Goal: Information Seeking & Learning: Learn about a topic

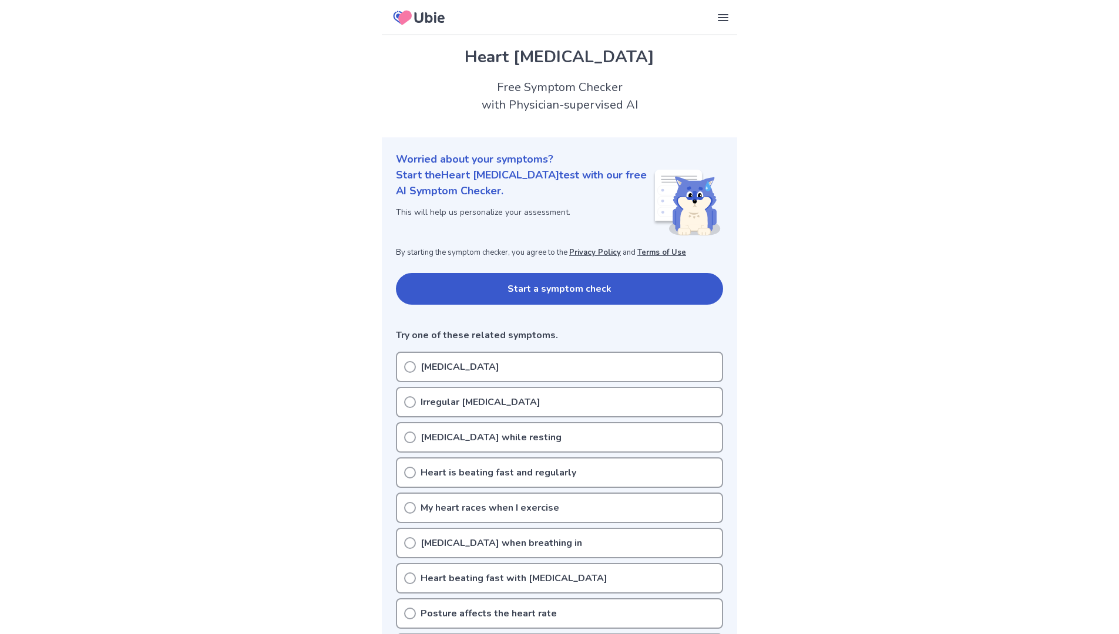
click at [489, 286] on button "Start a symptom check" at bounding box center [559, 289] width 327 height 32
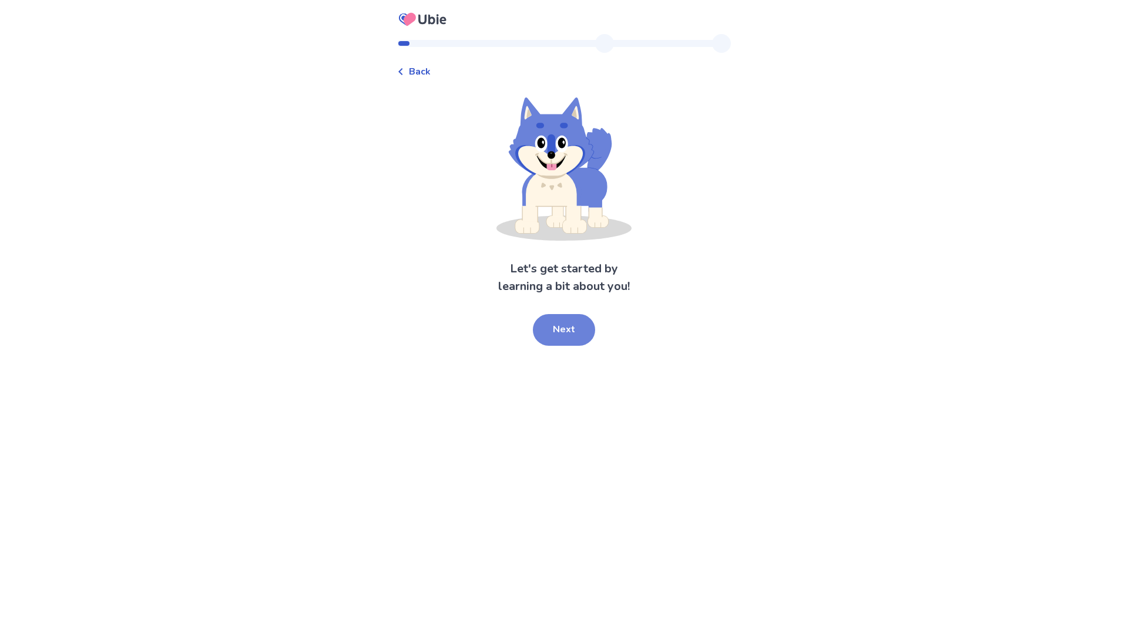
click at [558, 322] on button "Next" at bounding box center [564, 330] width 62 height 32
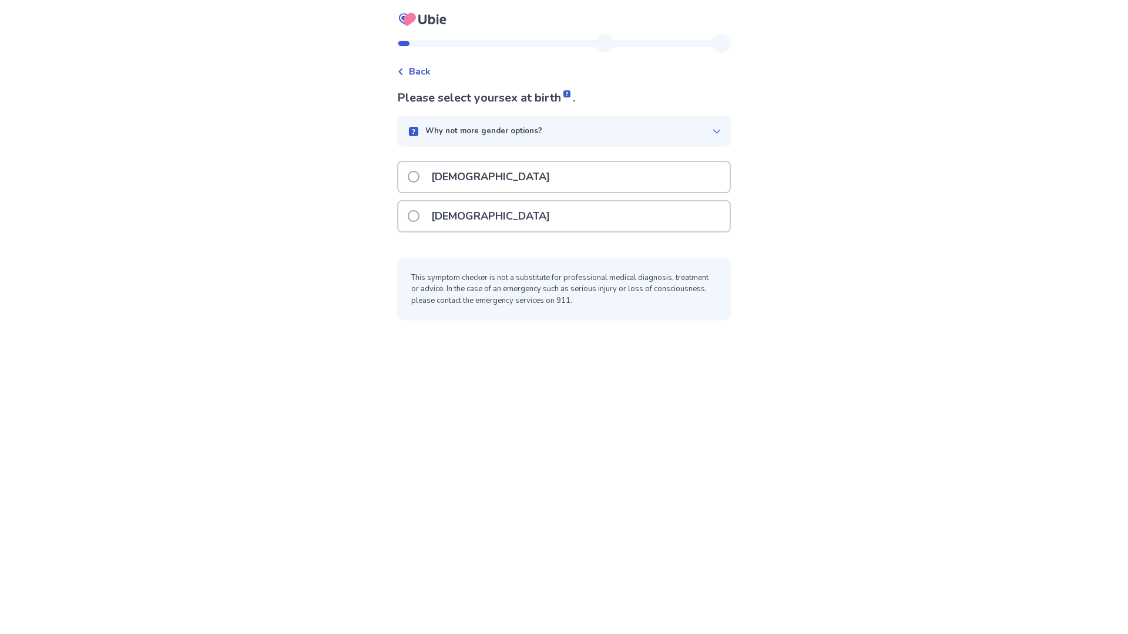
click at [499, 214] on div "[DEMOGRAPHIC_DATA]" at bounding box center [563, 216] width 331 height 30
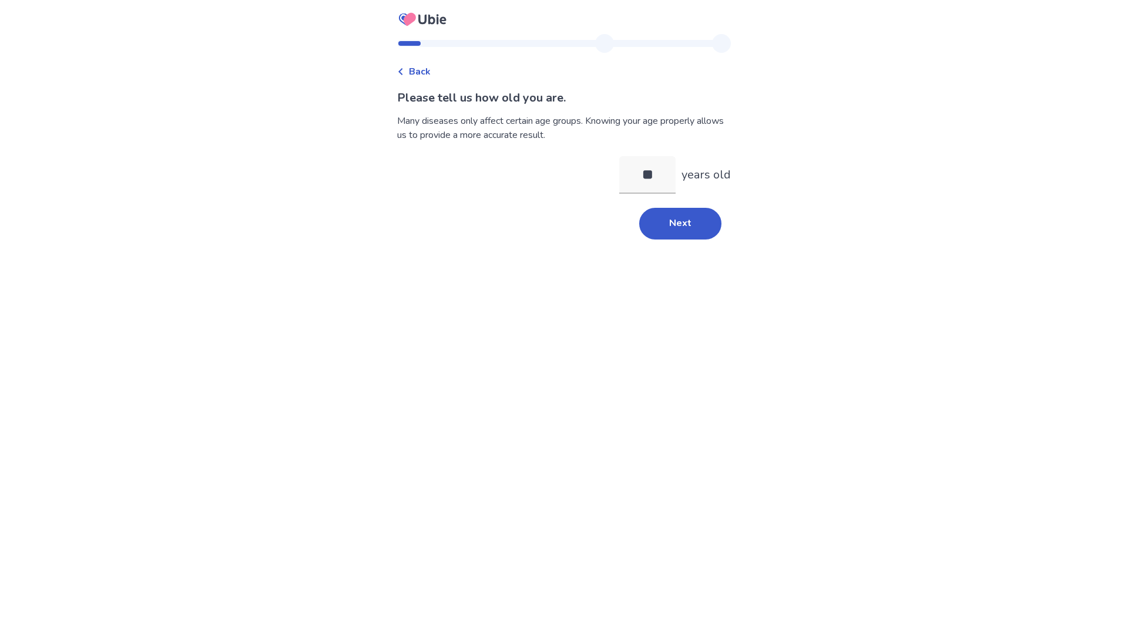
click at [716, 247] on div "Back Please tell us how old you are. Many diseases only affect certain age grou…" at bounding box center [564, 142] width 352 height 216
click at [690, 233] on button "Next" at bounding box center [680, 224] width 82 height 32
click at [660, 152] on div "Please tell us how old you are. Many diseases only affect certain age groups. K…" at bounding box center [564, 175] width 334 height 173
click at [651, 167] on input "**" at bounding box center [647, 175] width 56 height 38
type input "*"
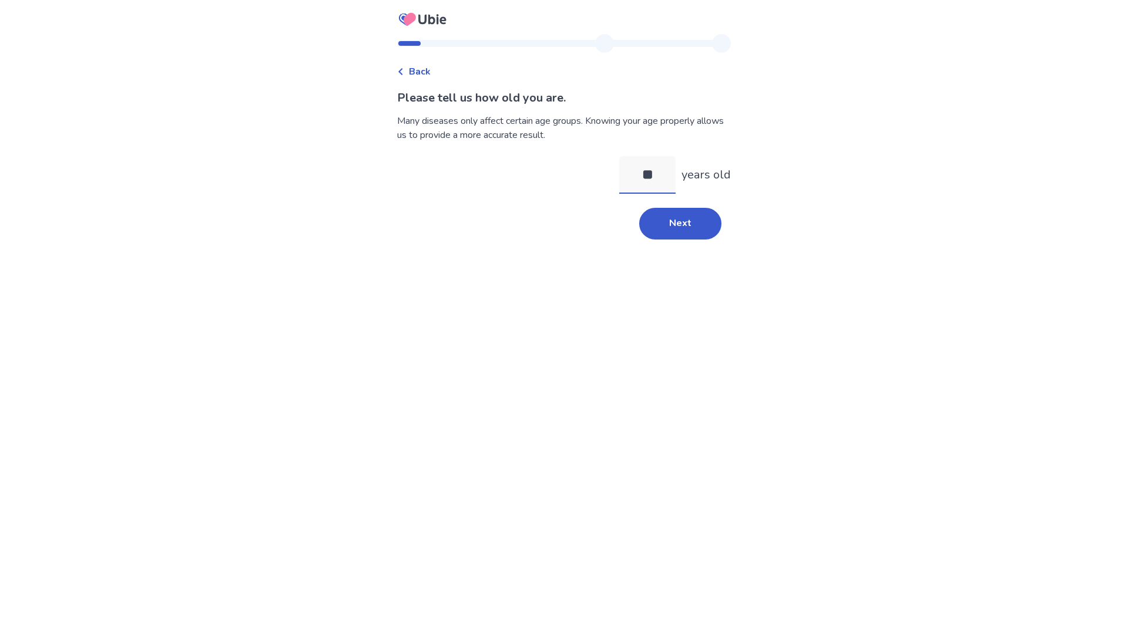
type input "*"
type input "**"
click at [683, 223] on button "Next" at bounding box center [680, 224] width 82 height 32
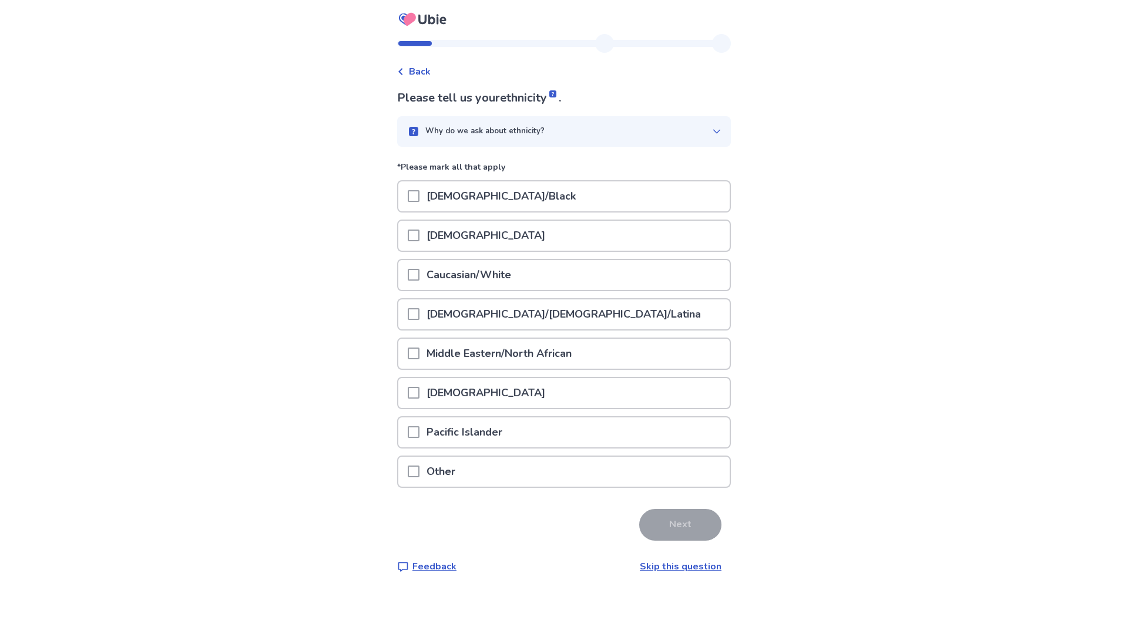
click at [463, 357] on p "Middle Eastern/North African" at bounding box center [498, 354] width 159 height 30
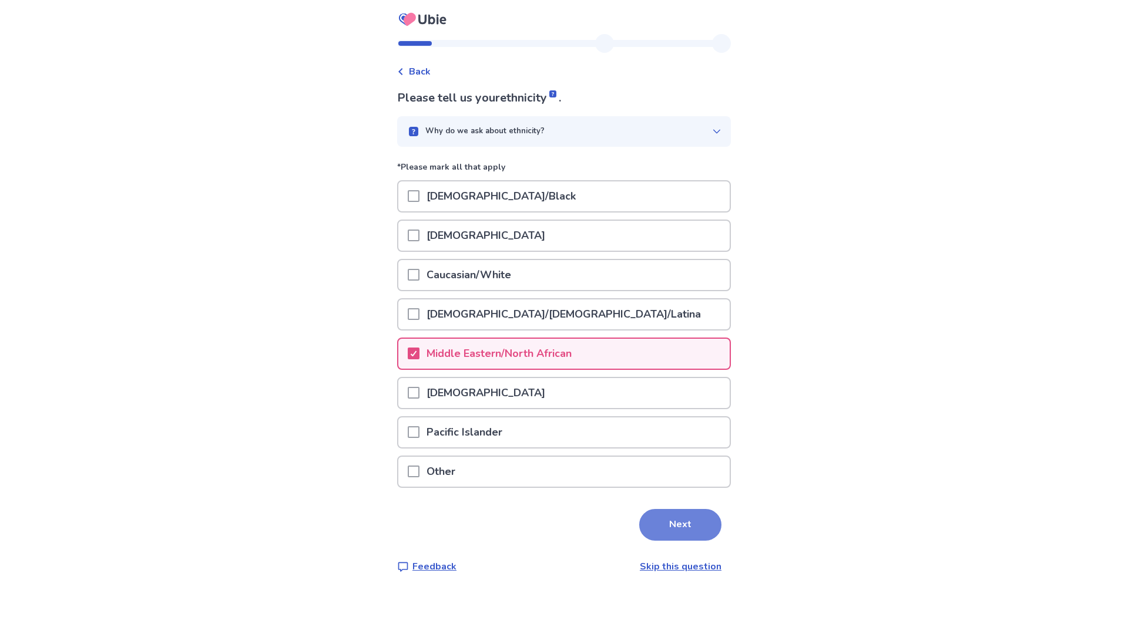
click at [682, 525] on button "Next" at bounding box center [680, 525] width 82 height 32
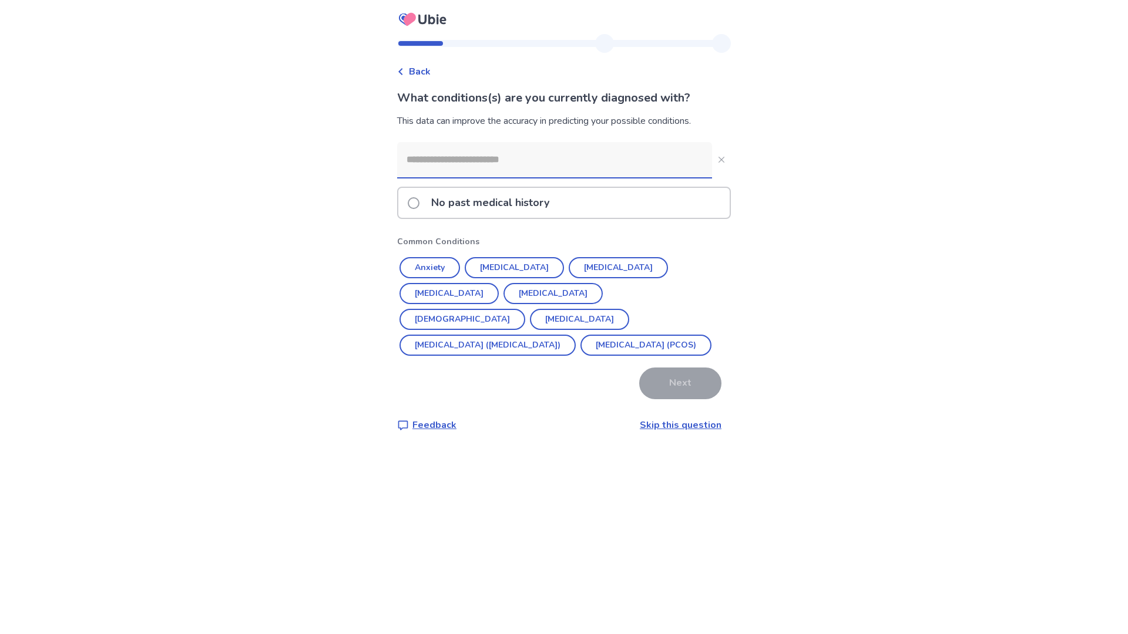
click at [446, 164] on input at bounding box center [554, 159] width 315 height 35
click at [525, 309] on button "[DEMOGRAPHIC_DATA]" at bounding box center [462, 319] width 126 height 21
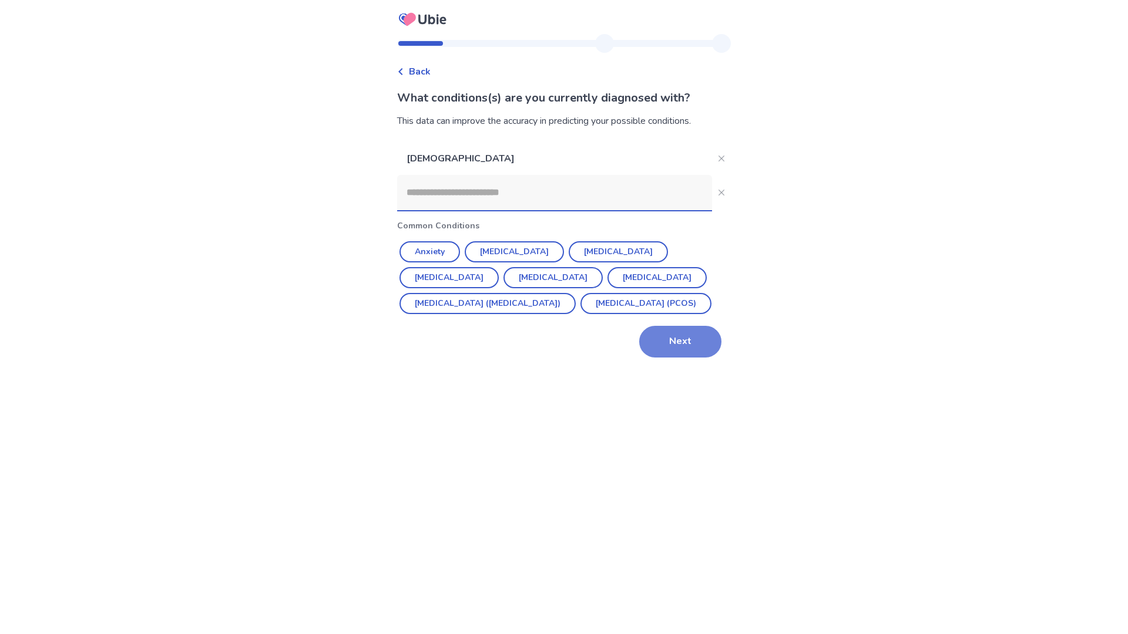
click at [639, 358] on button "Next" at bounding box center [680, 342] width 82 height 32
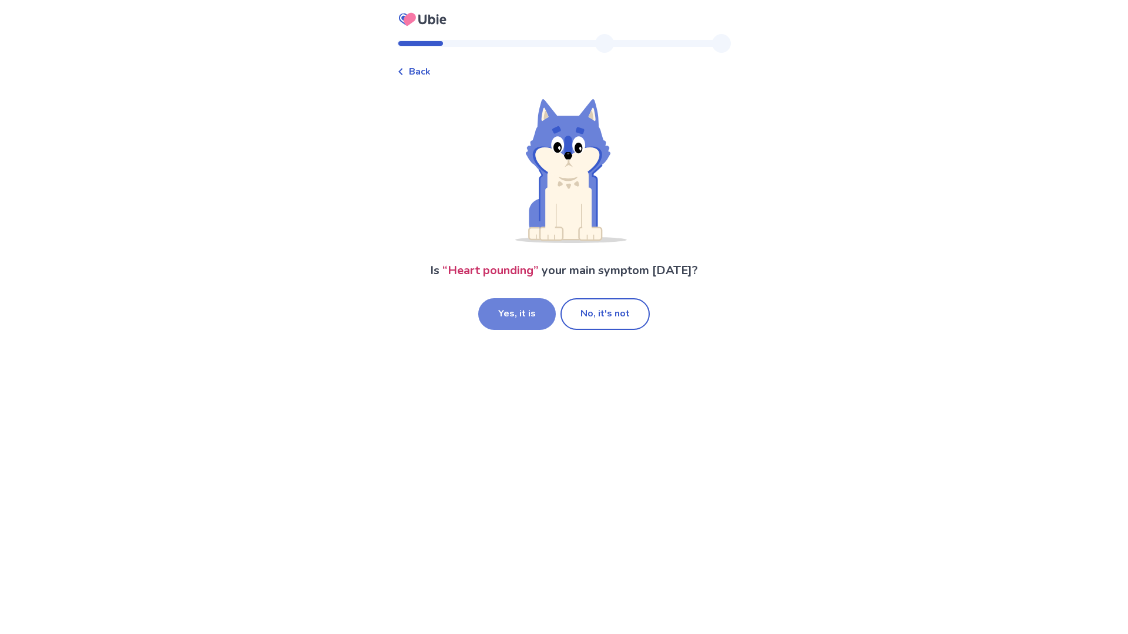
click at [549, 307] on button "Yes, it is" at bounding box center [517, 314] width 78 height 32
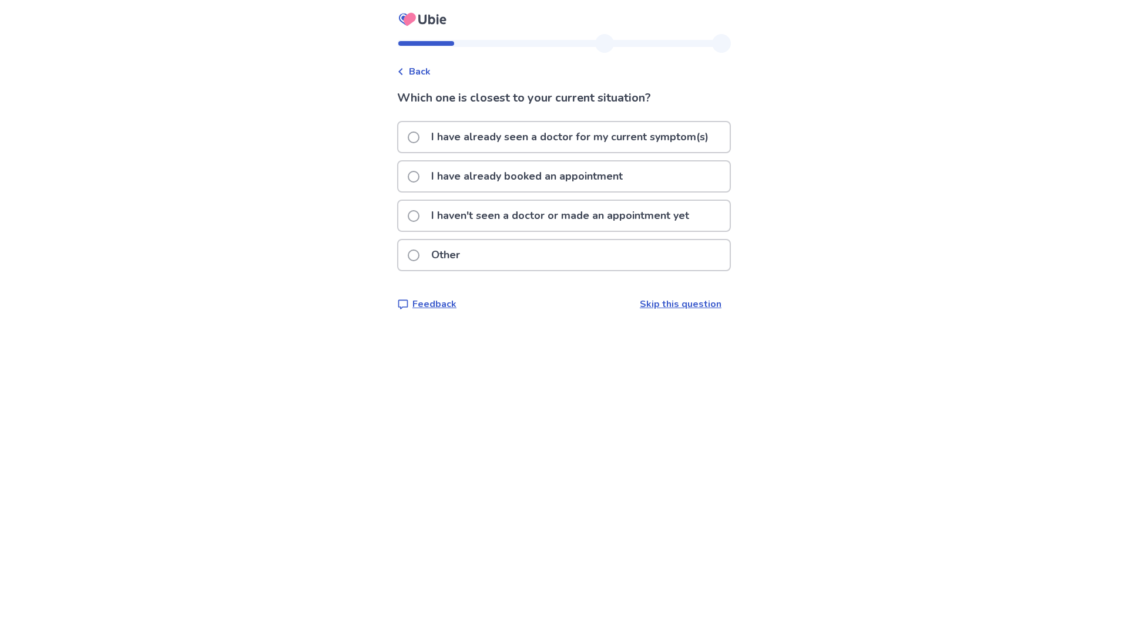
click at [490, 141] on p "I have already seen a doctor for my current symptom(s)" at bounding box center [569, 137] width 291 height 30
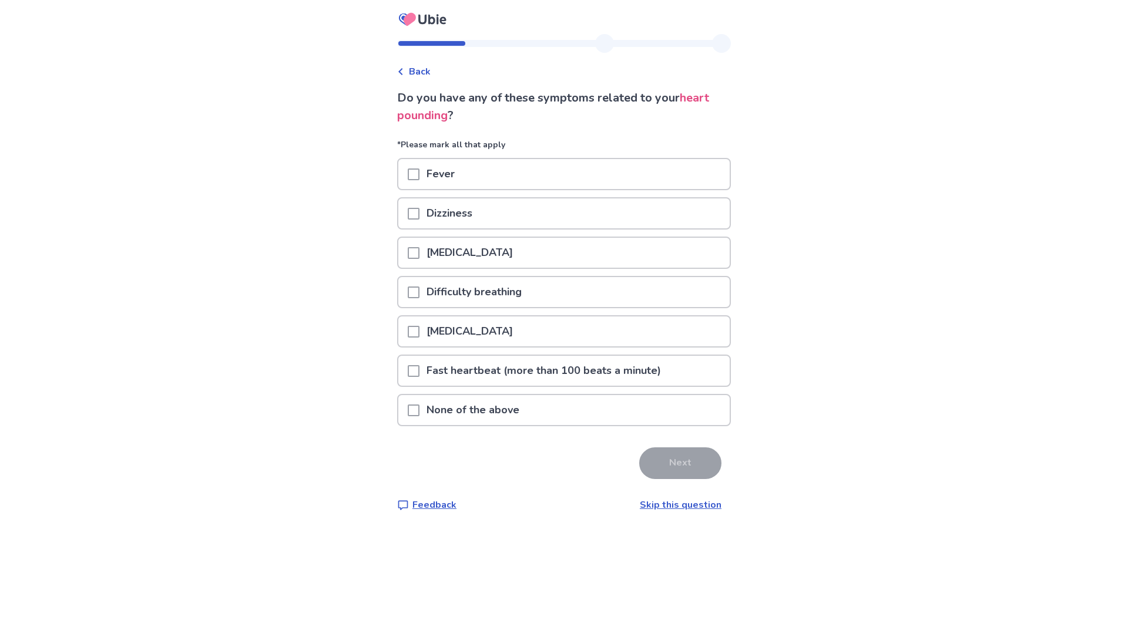
click at [438, 249] on p "[MEDICAL_DATA]" at bounding box center [469, 253] width 100 height 30
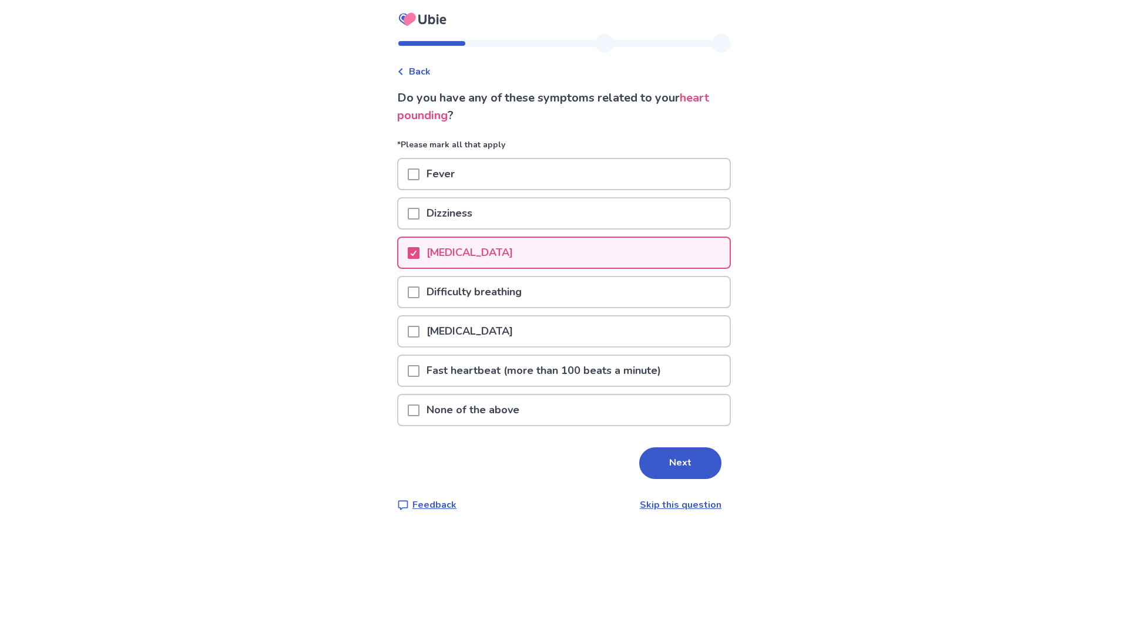
click at [442, 294] on p "Difficulty breathing" at bounding box center [473, 292] width 109 height 30
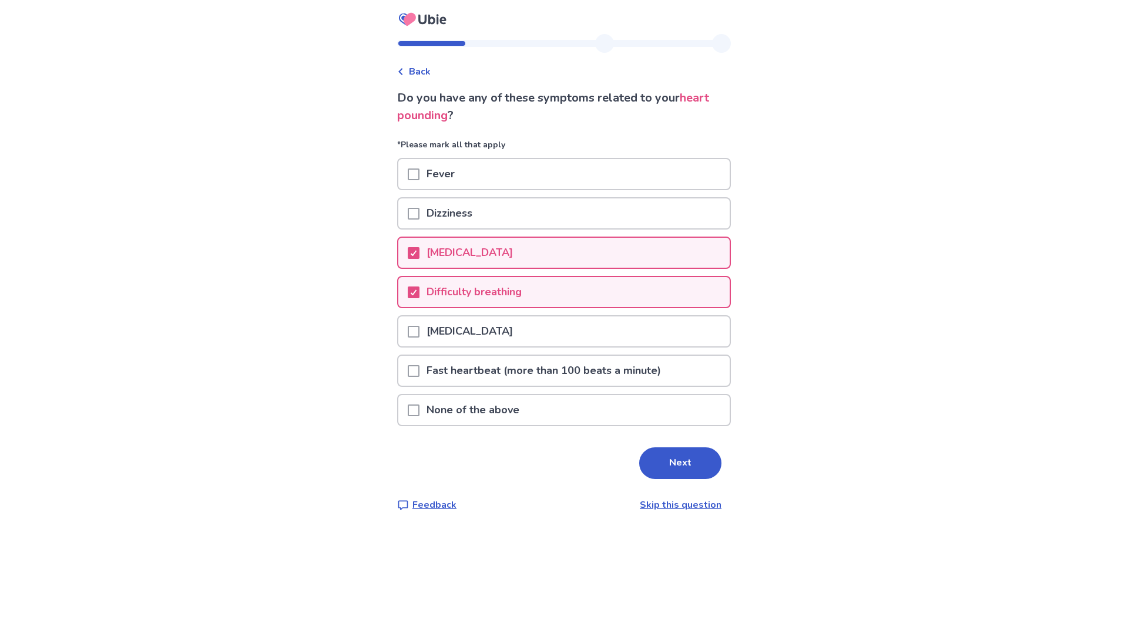
click at [500, 216] on div "Dizziness" at bounding box center [563, 214] width 331 height 30
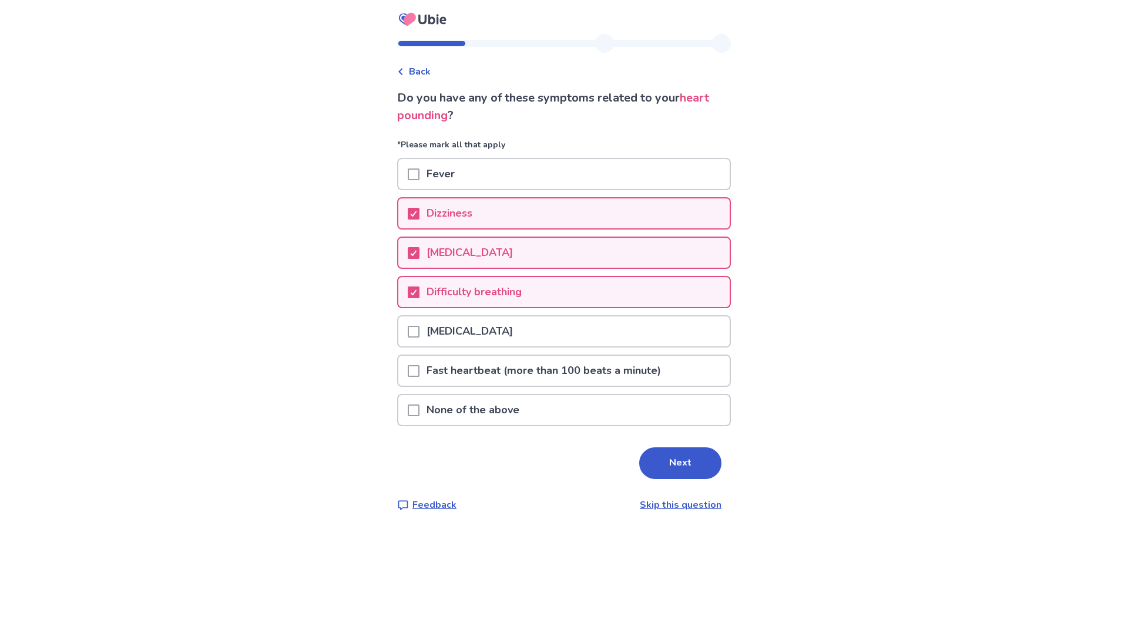
click at [645, 434] on div "Do you have any of these symptoms related to your heart pounding ? *Please mark…" at bounding box center [564, 300] width 334 height 423
click at [657, 447] on div "Do you have any of these symptoms related to your heart pounding ? *Please mark…" at bounding box center [564, 300] width 334 height 423
click at [654, 453] on button "Next" at bounding box center [680, 464] width 82 height 32
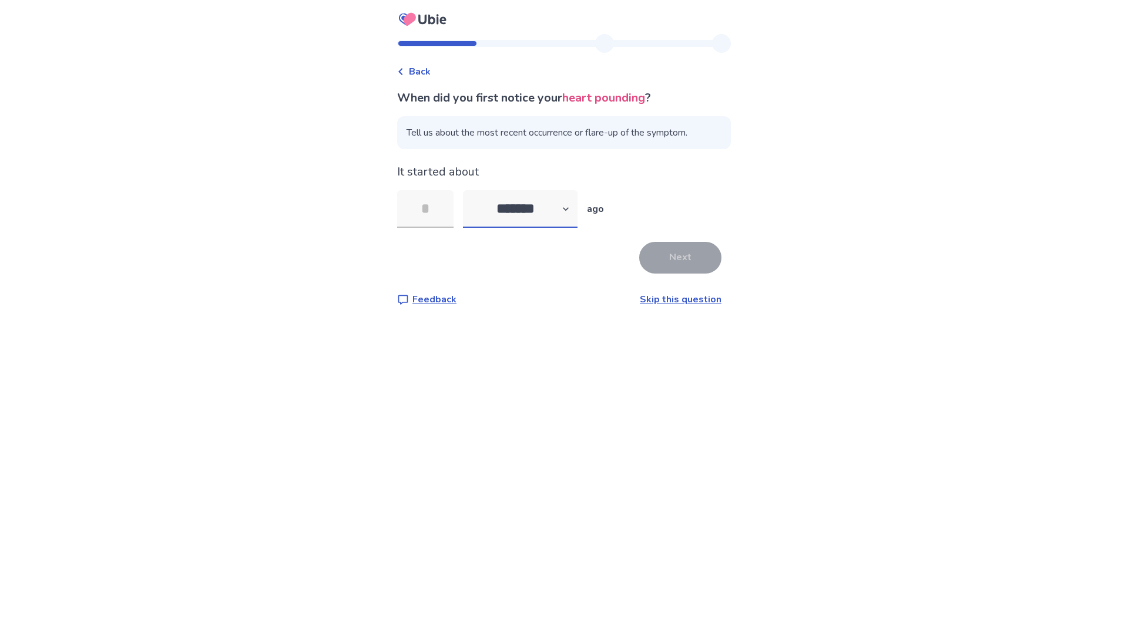
select select "*"
click at [426, 207] on input "tel" at bounding box center [425, 209] width 56 height 38
type input "*"
click at [639, 263] on button "Next" at bounding box center [680, 258] width 82 height 32
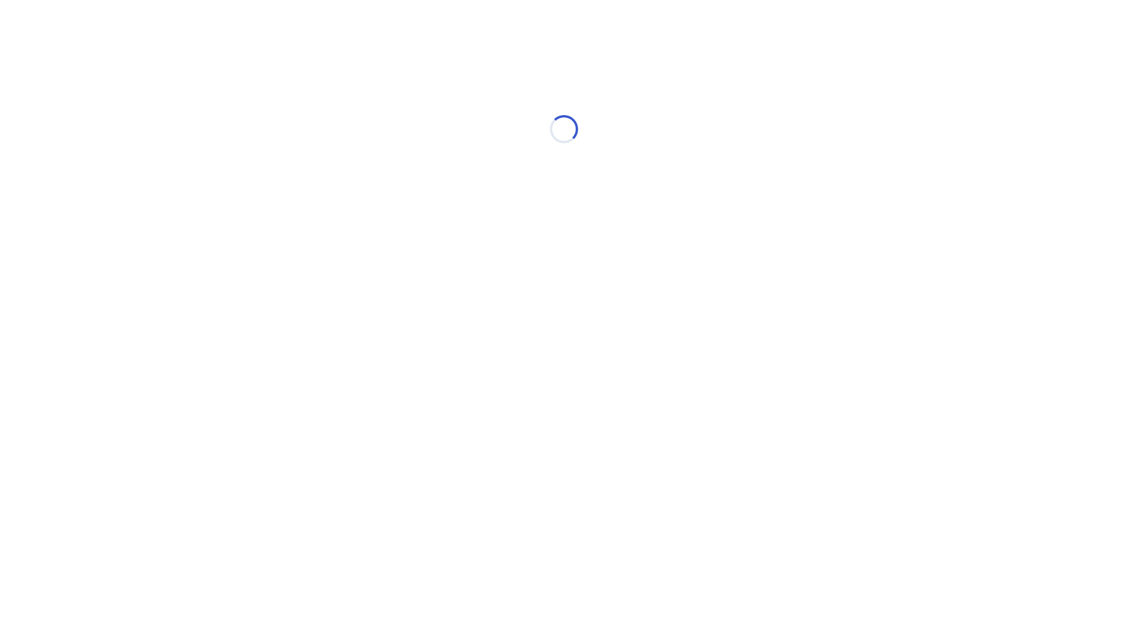
select select "*"
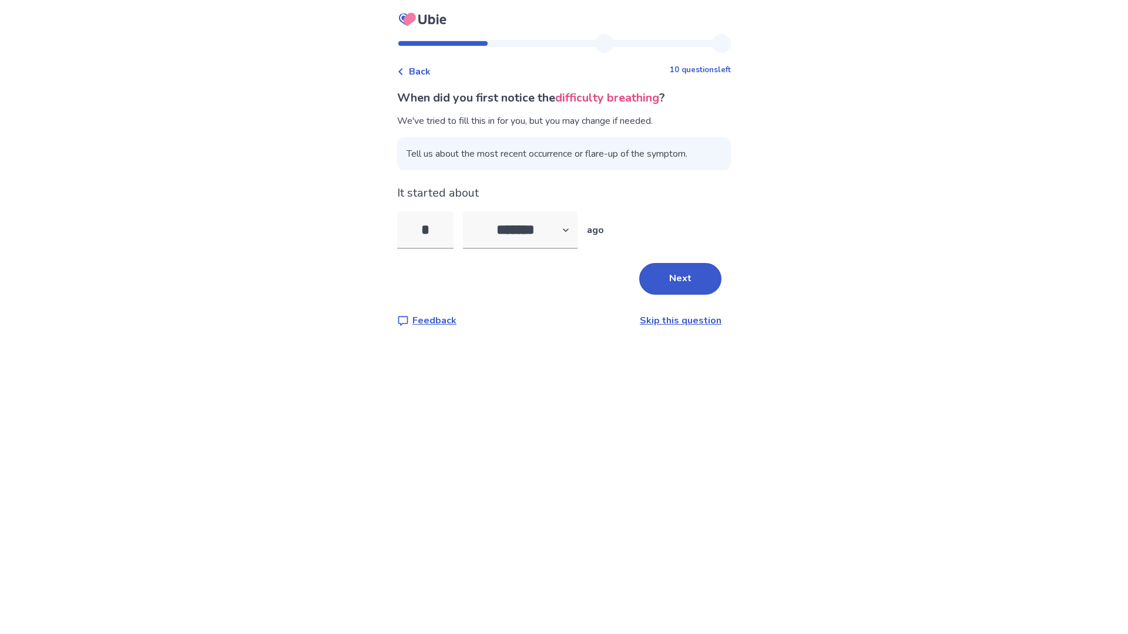
click at [661, 324] on link "Skip this question" at bounding box center [681, 320] width 82 height 13
select select "*"
click at [680, 291] on button "Next" at bounding box center [680, 279] width 82 height 32
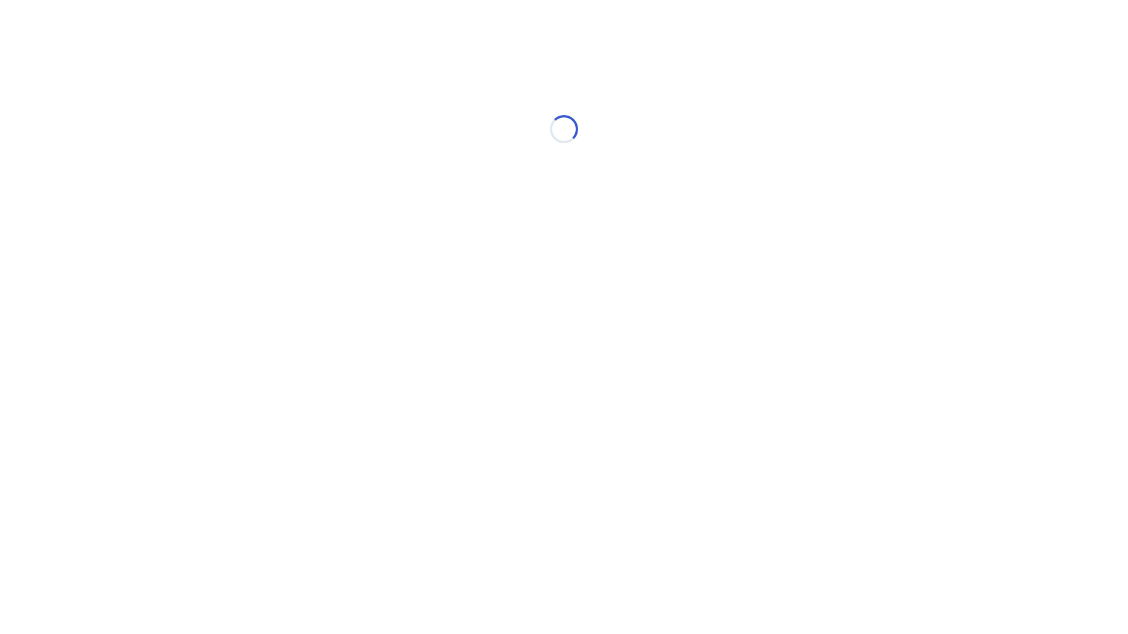
select select "*"
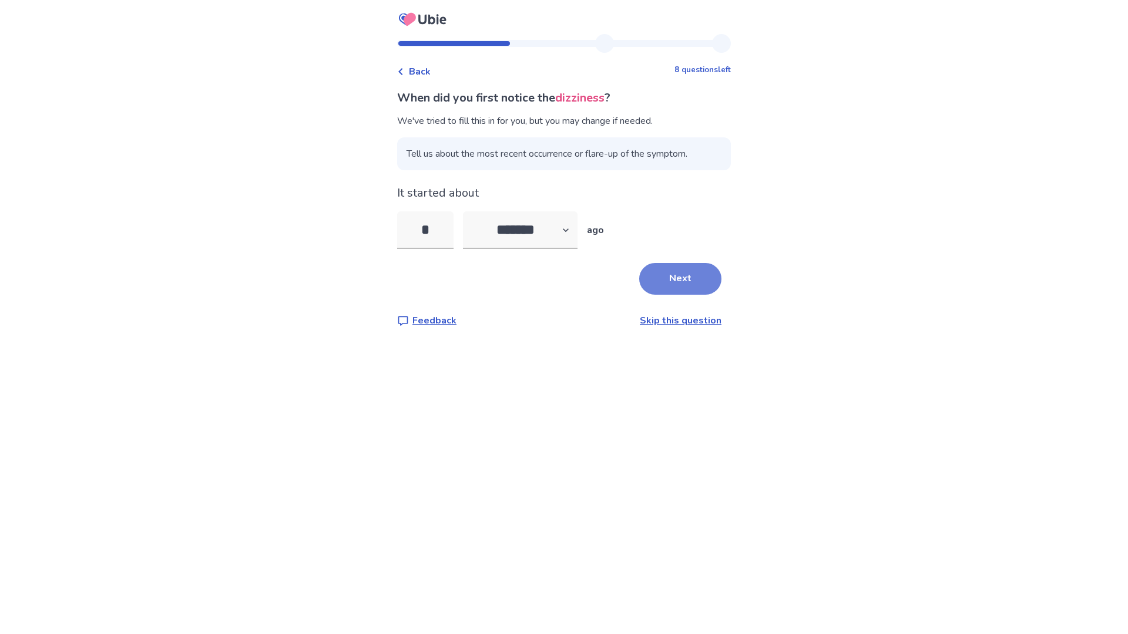
click at [680, 291] on button "Next" at bounding box center [680, 279] width 82 height 32
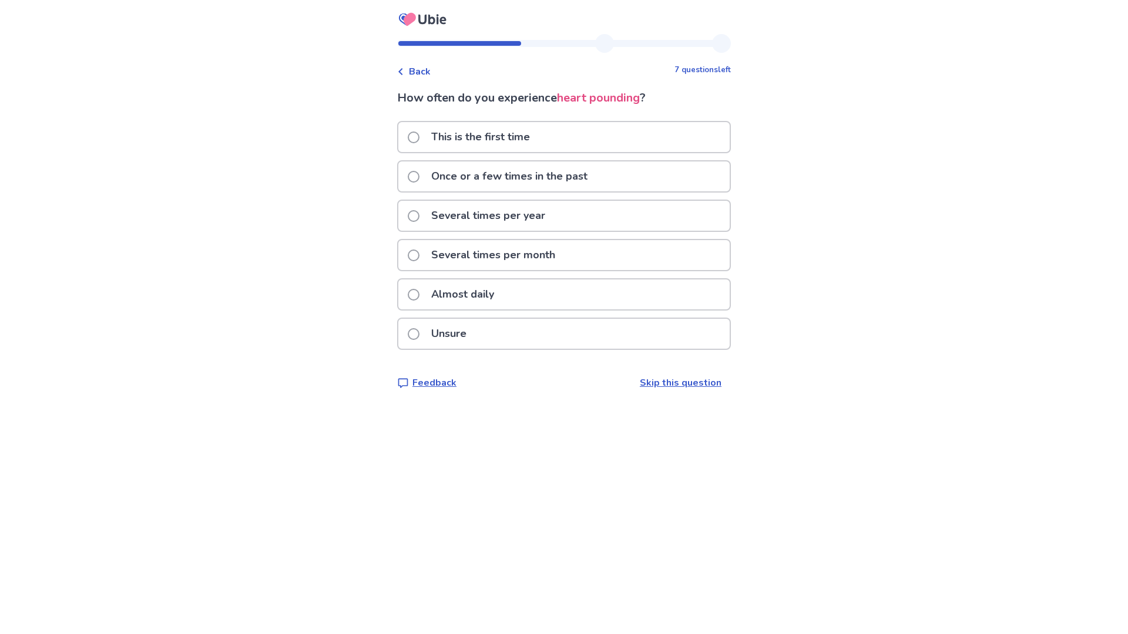
click at [513, 172] on p "Once or a few times in the past" at bounding box center [509, 177] width 170 height 30
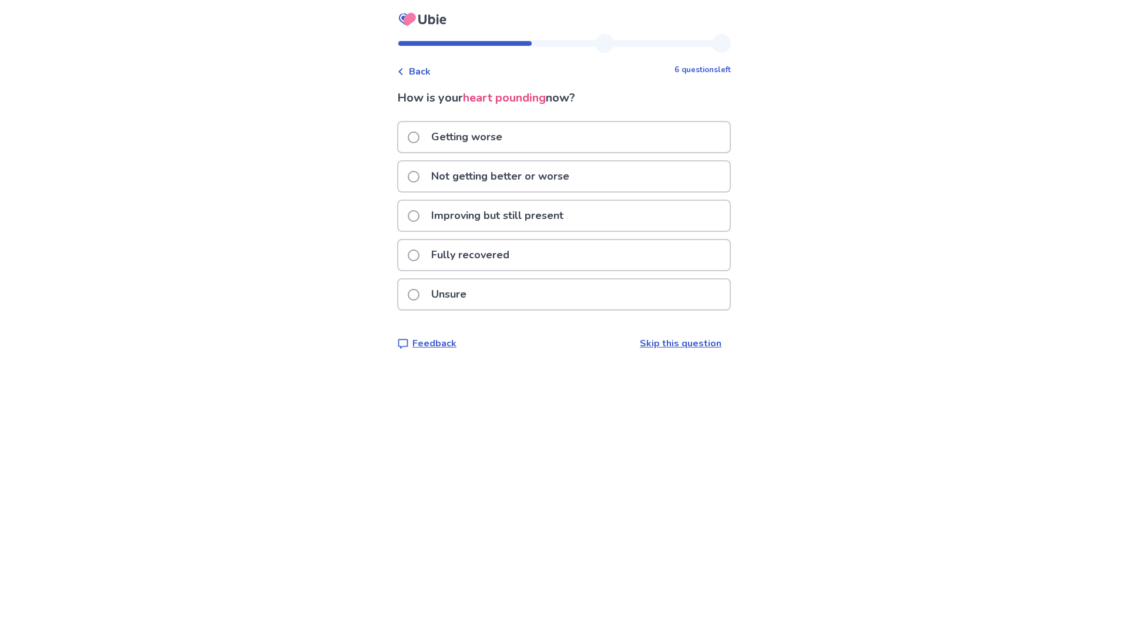
click at [528, 148] on div "Getting worse" at bounding box center [563, 137] width 331 height 30
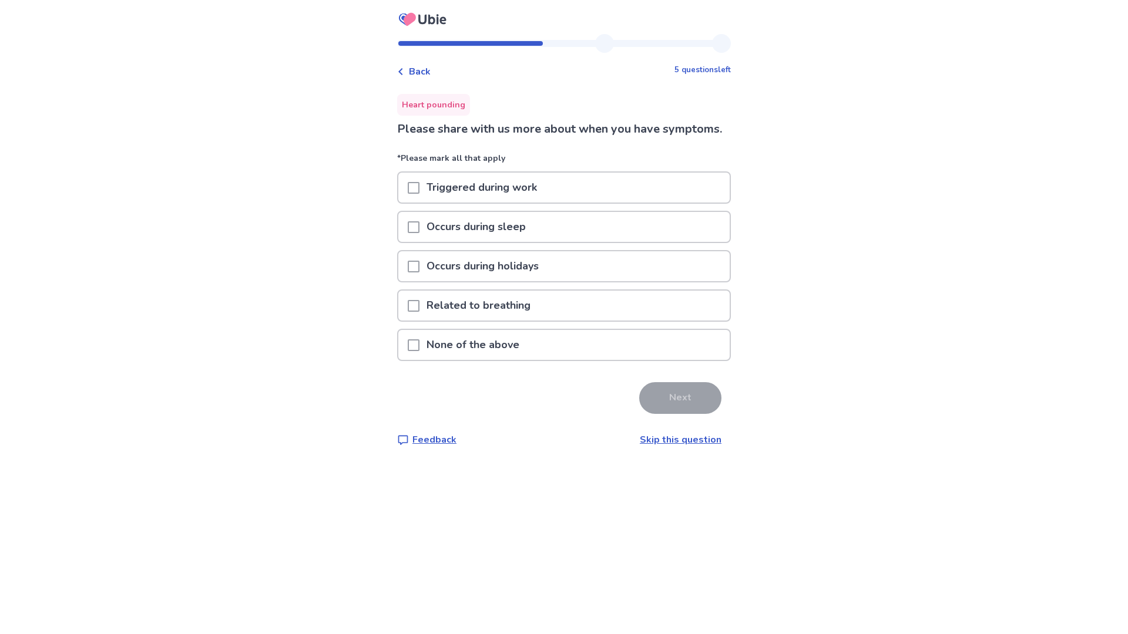
click at [421, 290] on div "Occurs during holidays" at bounding box center [564, 269] width 334 height 39
click at [438, 320] on p "Related to breathing" at bounding box center [478, 306] width 118 height 30
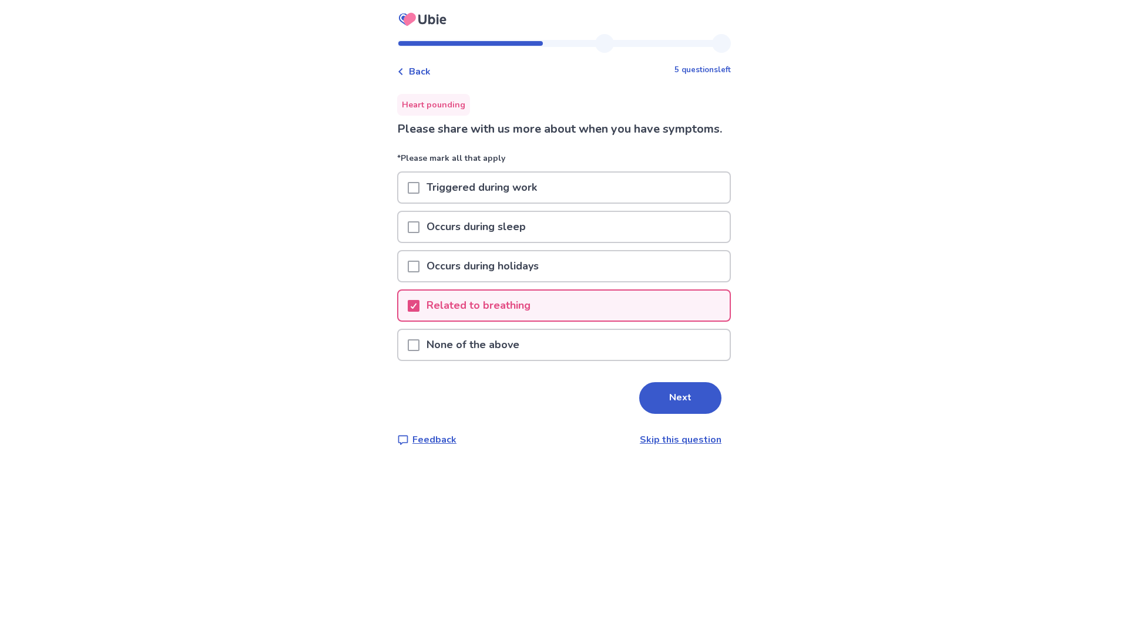
click at [419, 233] on span at bounding box center [414, 227] width 12 height 12
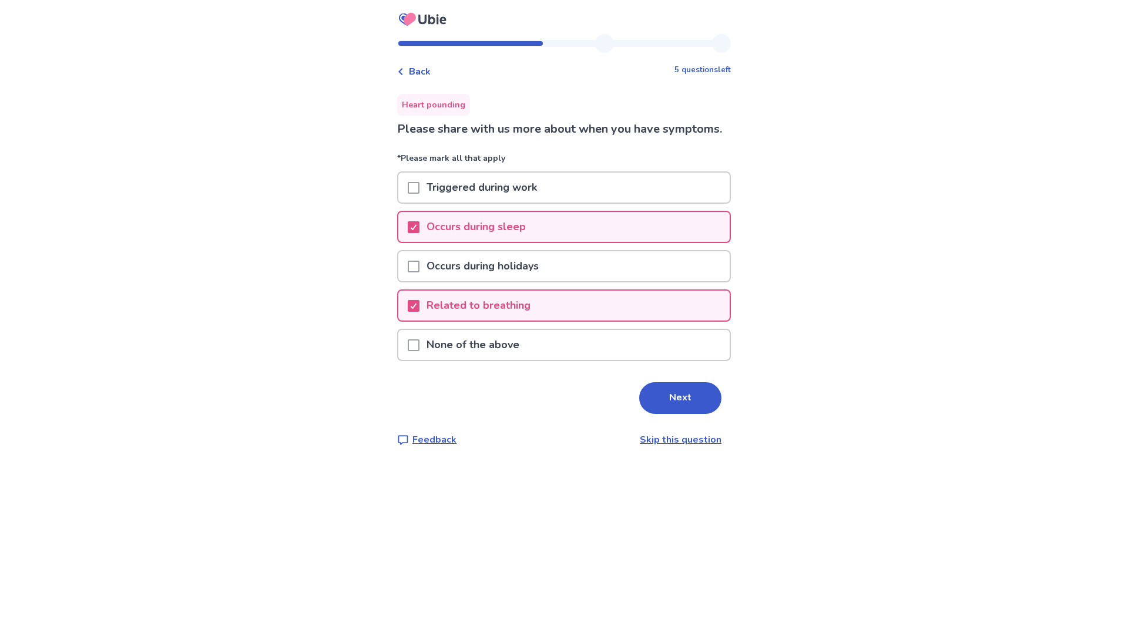
click at [474, 242] on p "Occurs during sleep" at bounding box center [475, 227] width 113 height 30
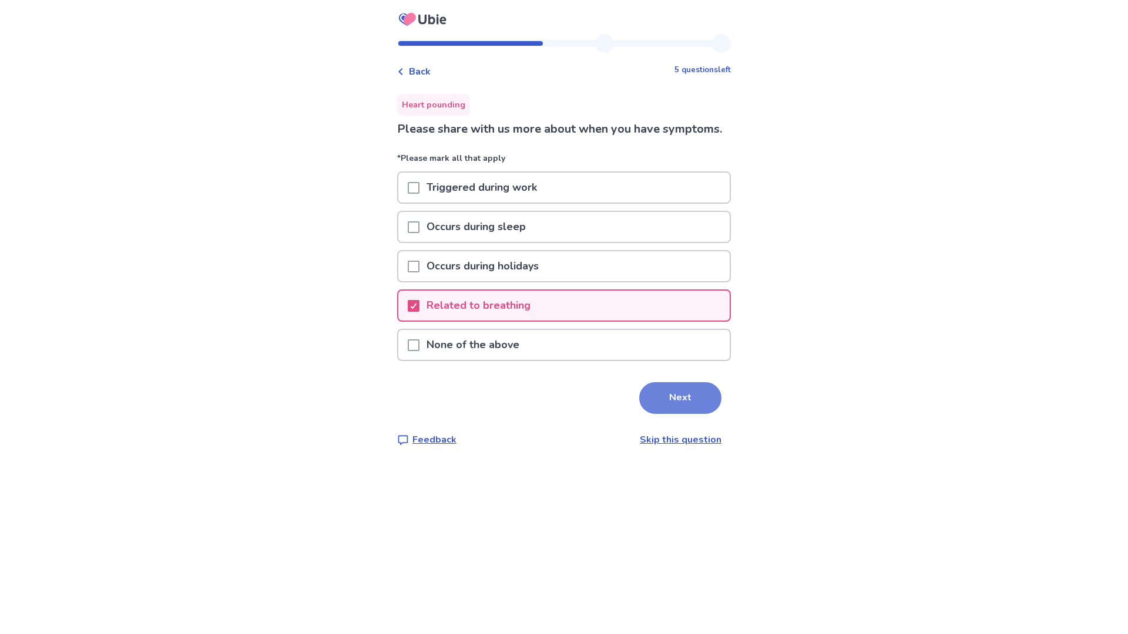
click at [665, 408] on button "Next" at bounding box center [680, 398] width 82 height 32
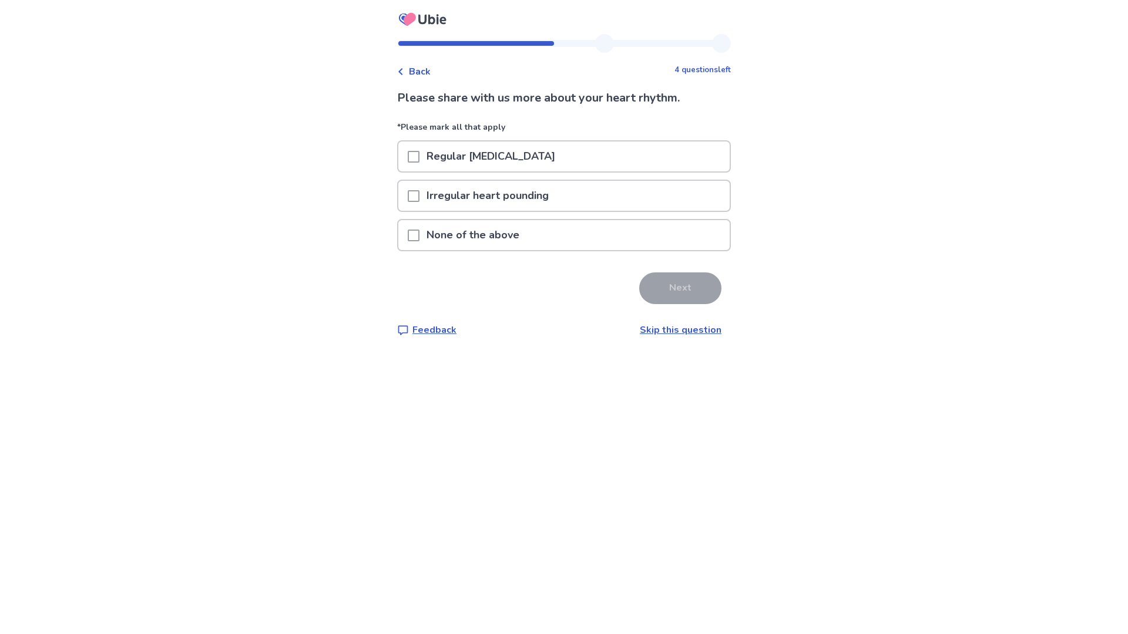
click at [493, 157] on p "Regular [MEDICAL_DATA]" at bounding box center [490, 157] width 143 height 30
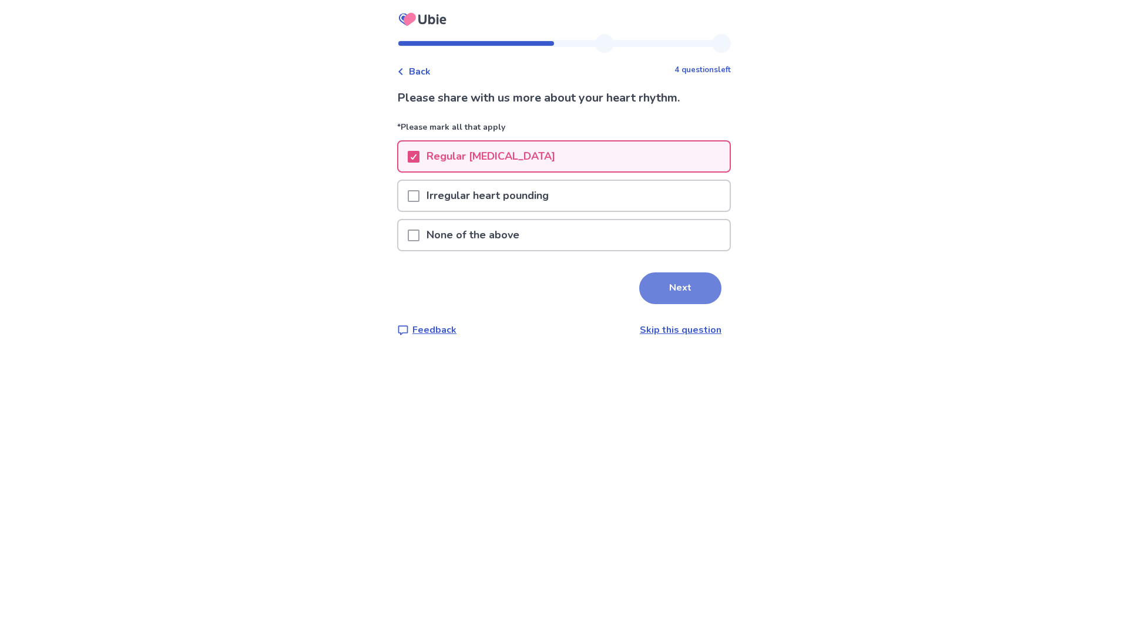
click at [648, 292] on button "Next" at bounding box center [680, 289] width 82 height 32
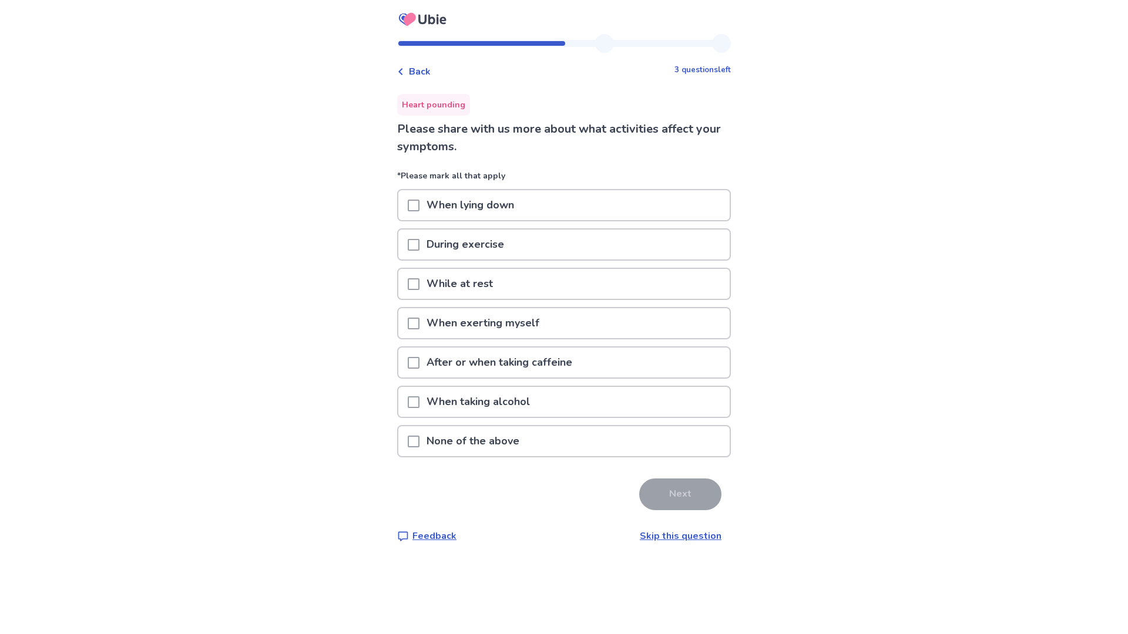
click at [534, 284] on div "While at rest" at bounding box center [563, 284] width 331 height 30
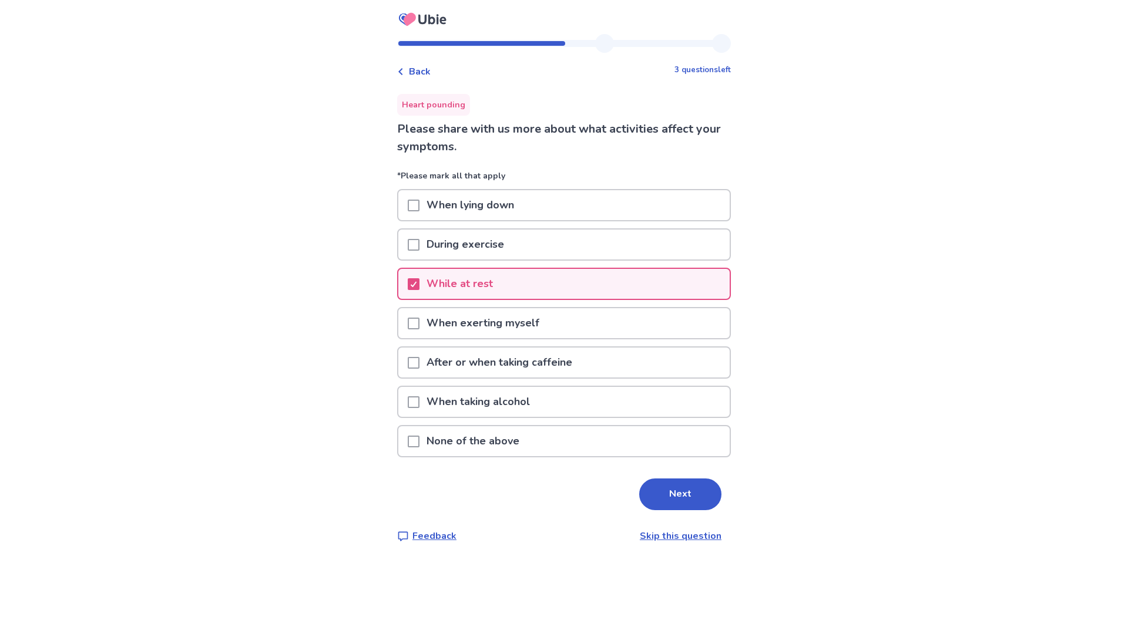
click at [532, 254] on div "During exercise" at bounding box center [563, 245] width 331 height 30
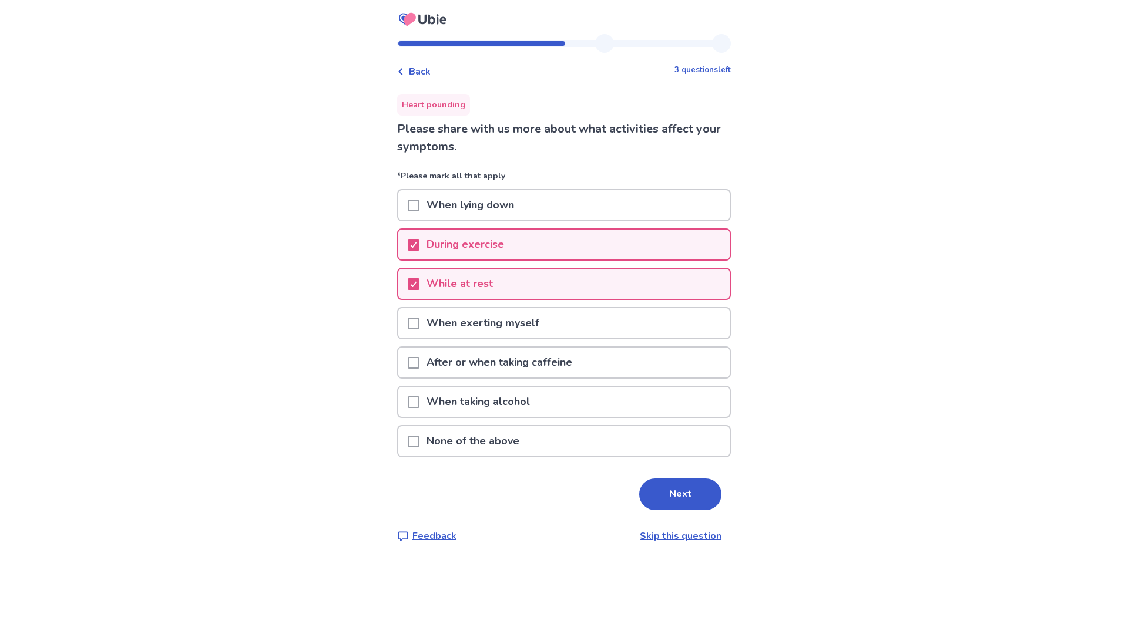
click at [521, 207] on p "When lying down" at bounding box center [470, 205] width 102 height 30
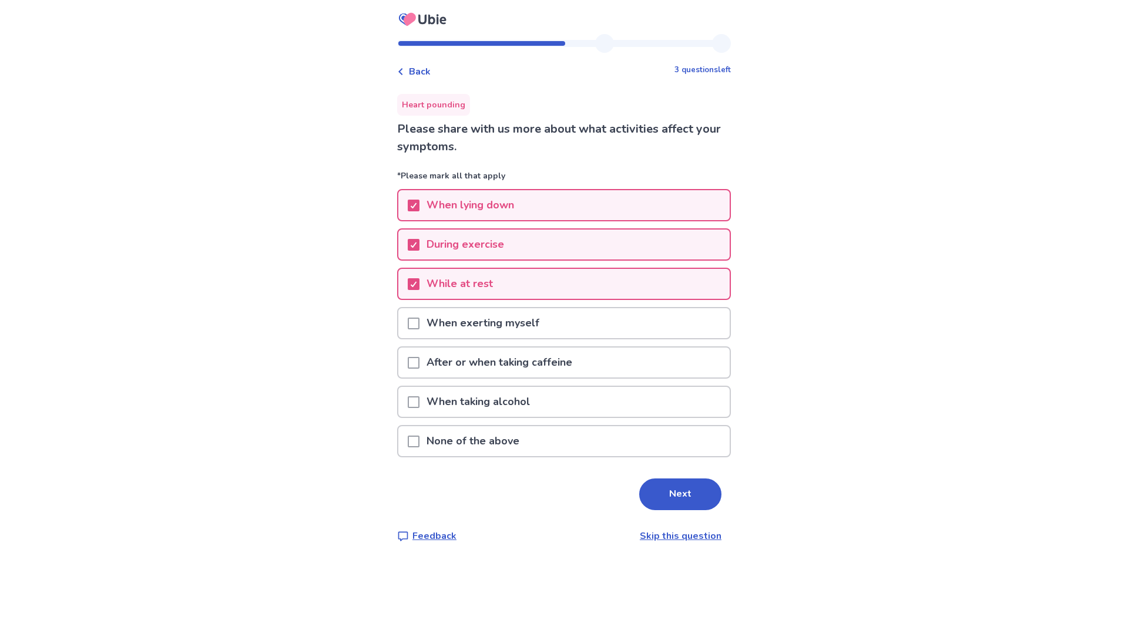
click at [515, 313] on p "When exerting myself" at bounding box center [482, 323] width 127 height 30
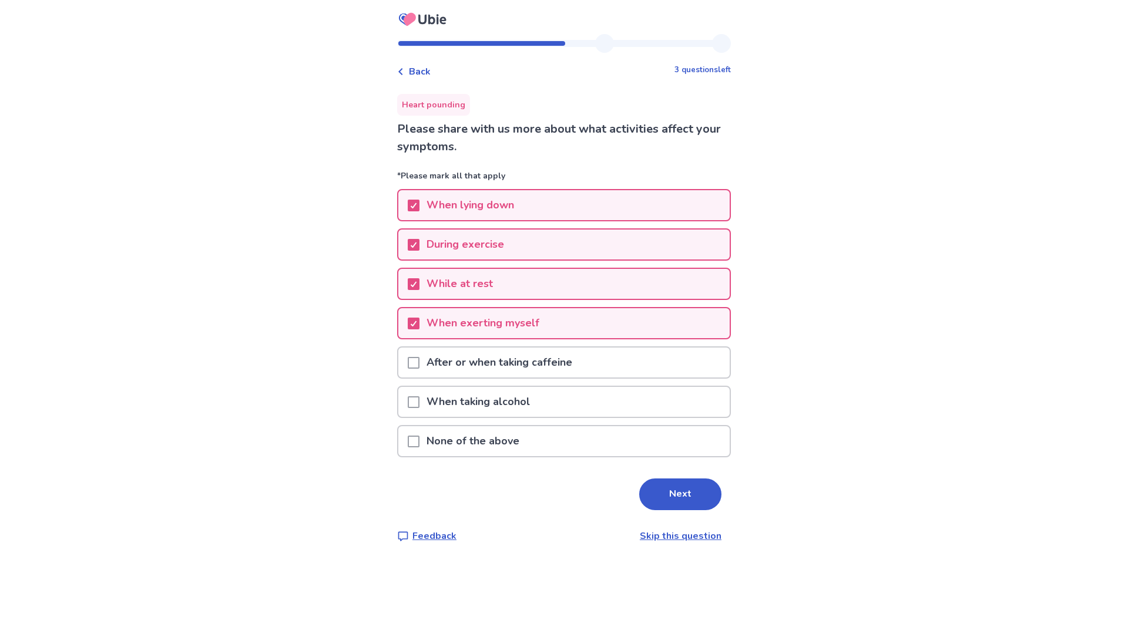
click at [545, 249] on div "During exercise" at bounding box center [563, 245] width 331 height 30
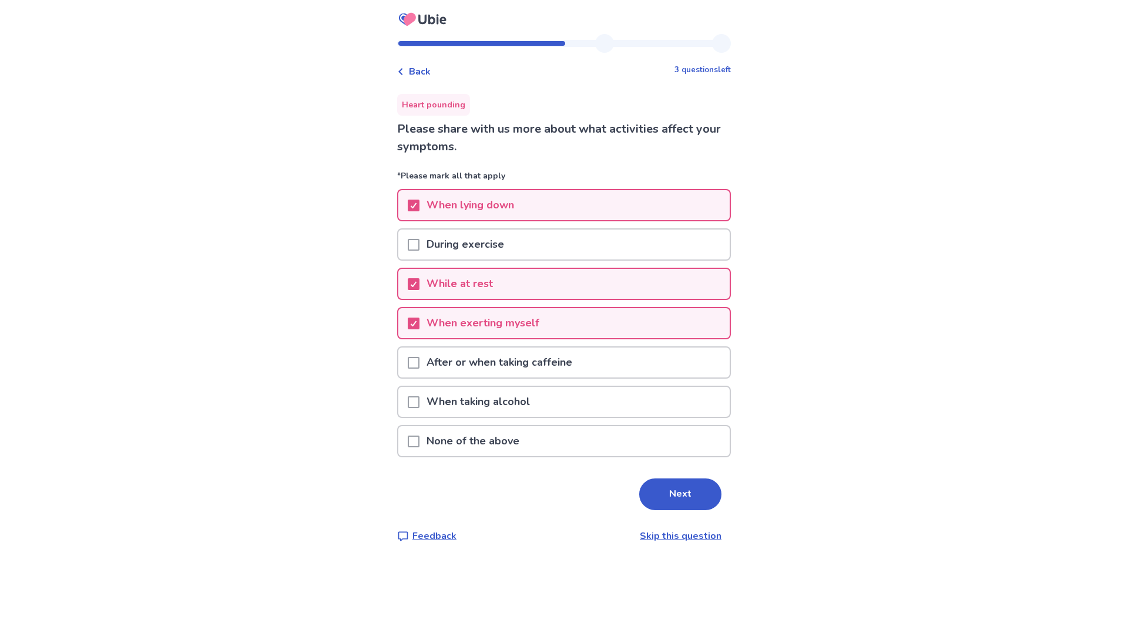
click at [586, 331] on div "When exerting myself" at bounding box center [563, 323] width 331 height 30
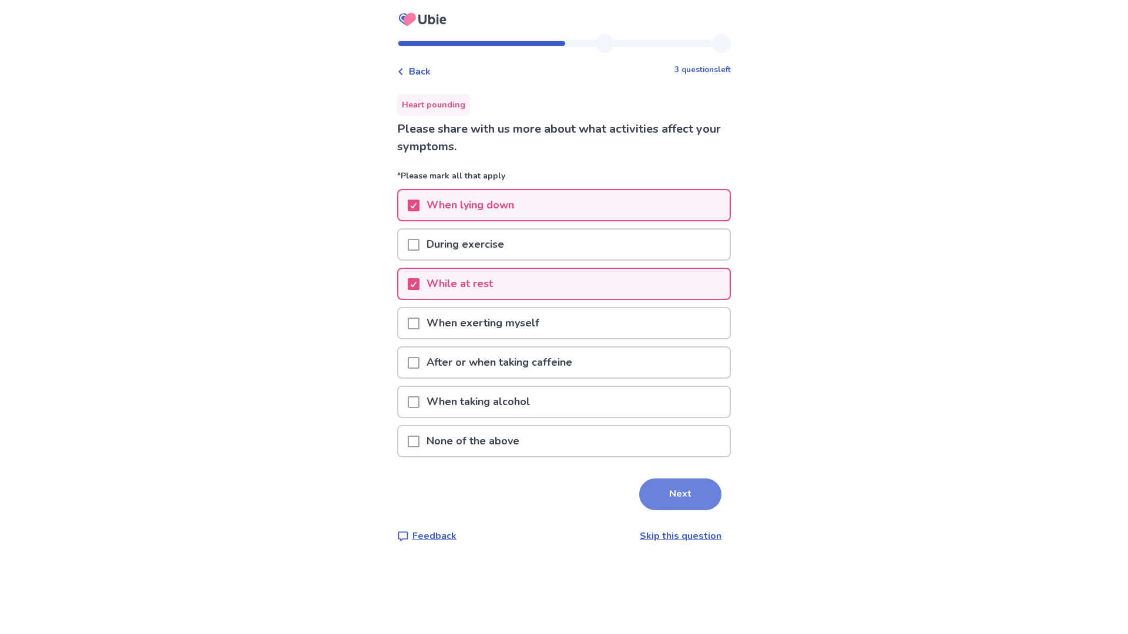
click at [654, 480] on button "Next" at bounding box center [680, 495] width 82 height 32
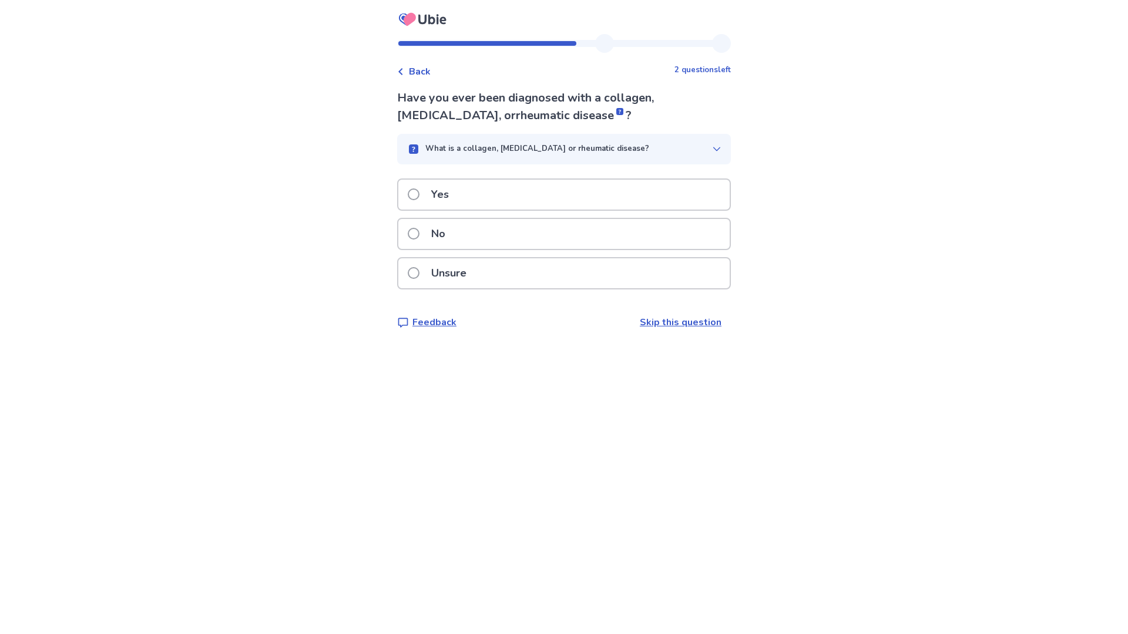
click at [476, 257] on div "Unsure" at bounding box center [564, 273] width 334 height 32
click at [473, 261] on p "Unsure" at bounding box center [448, 273] width 49 height 30
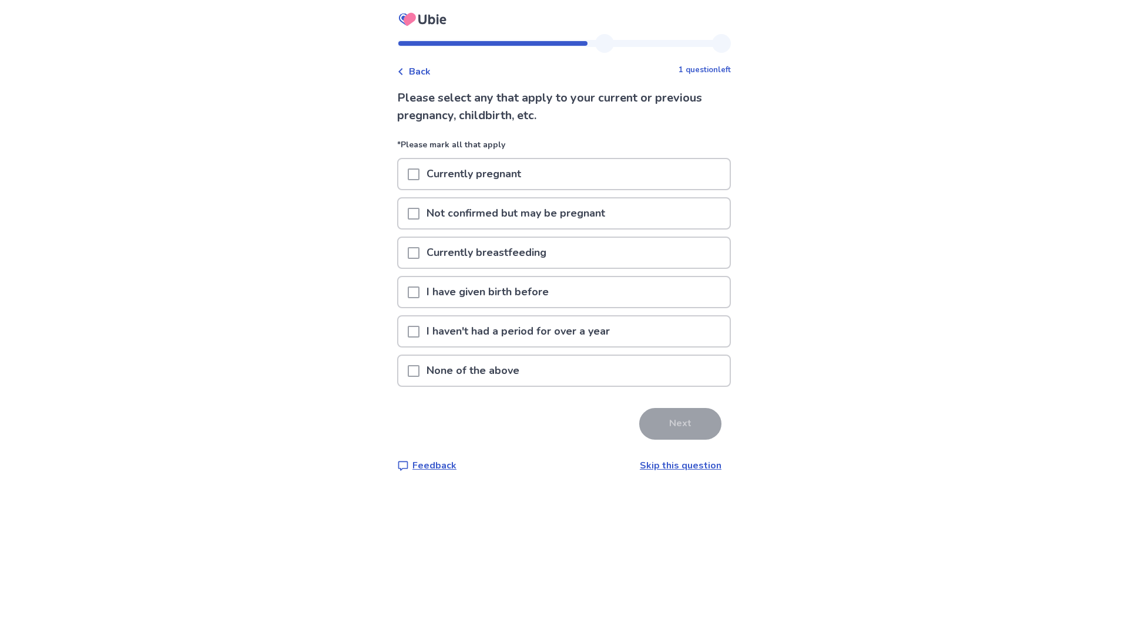
click at [472, 372] on p "None of the above" at bounding box center [472, 371] width 107 height 30
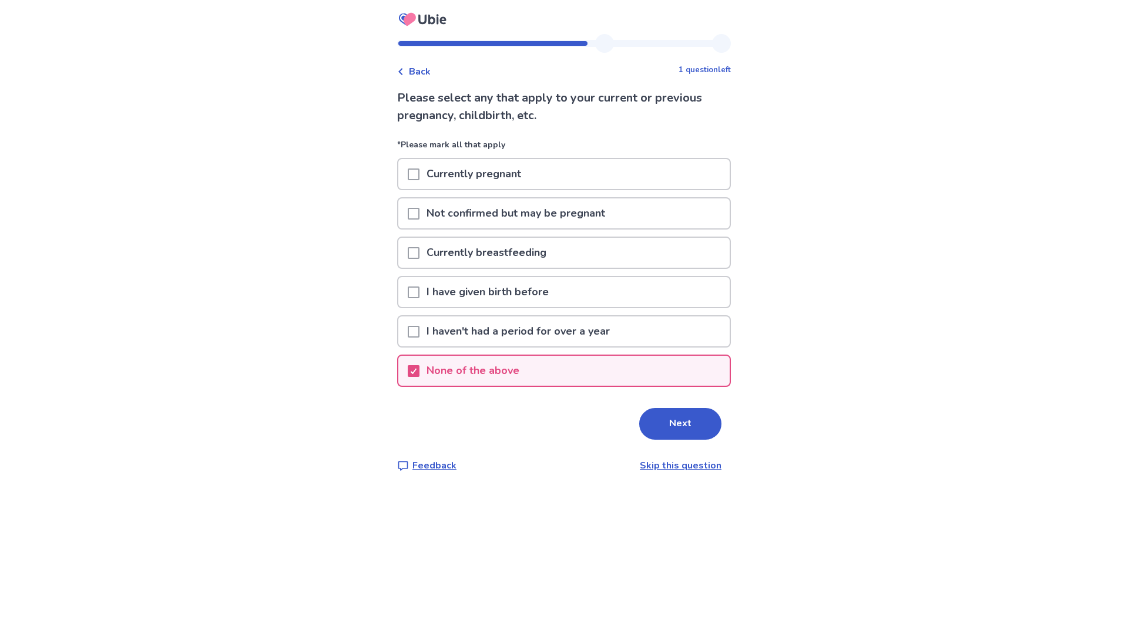
click at [591, 294] on div "I have given birth before" at bounding box center [563, 292] width 331 height 30
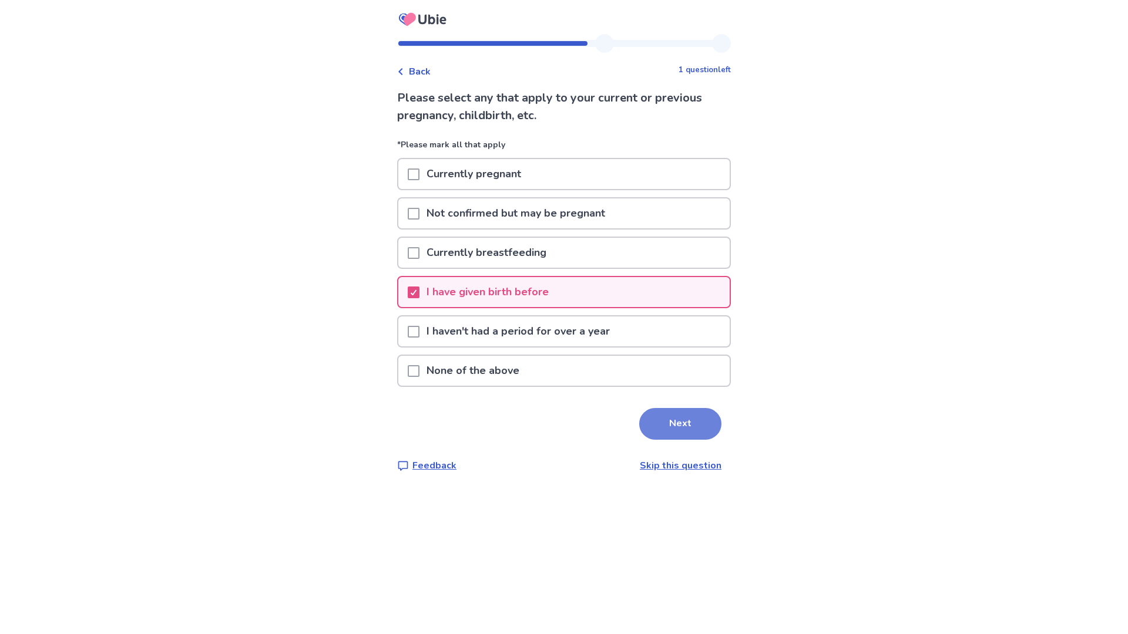
click at [678, 429] on button "Next" at bounding box center [680, 424] width 82 height 32
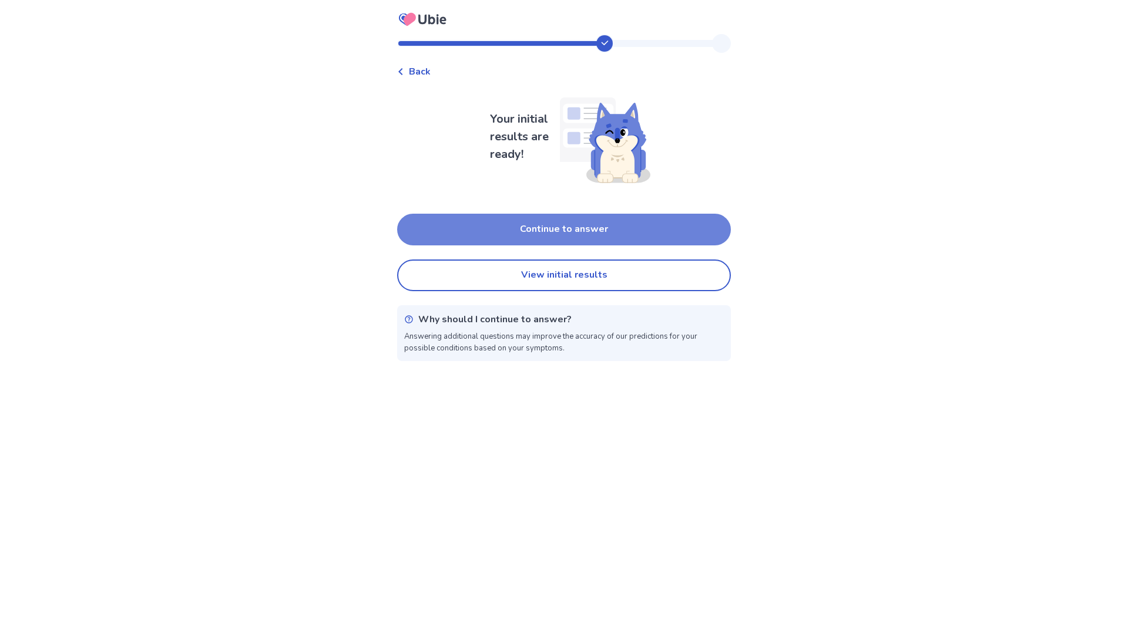
click at [573, 227] on button "Continue to answer" at bounding box center [564, 230] width 334 height 32
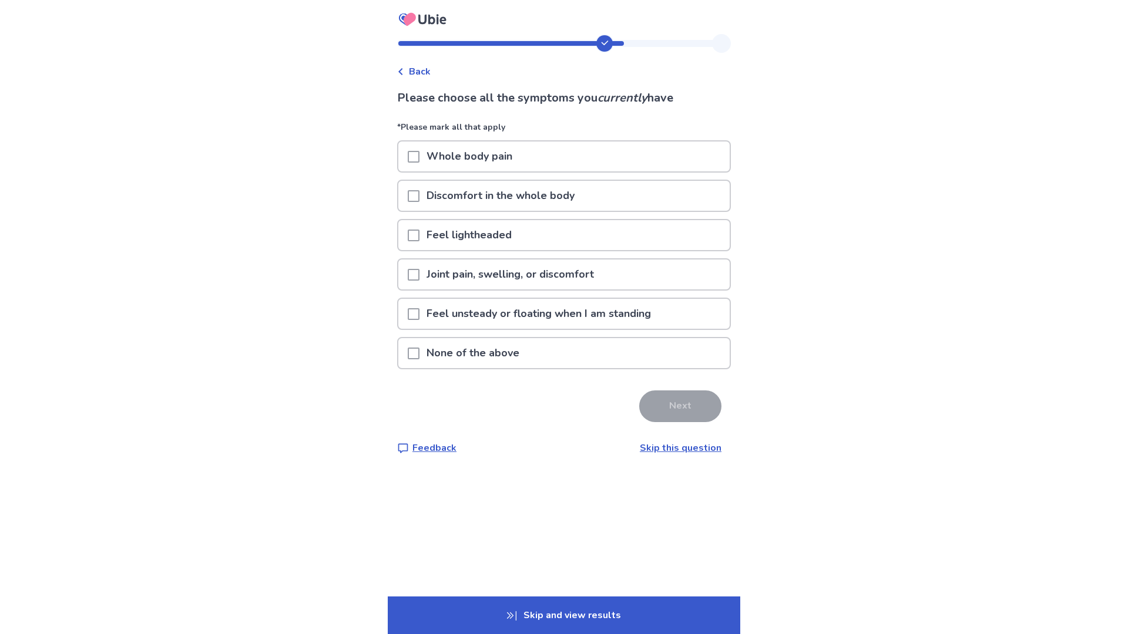
click at [537, 205] on p "Discomfort in the whole body" at bounding box center [500, 196] width 162 height 30
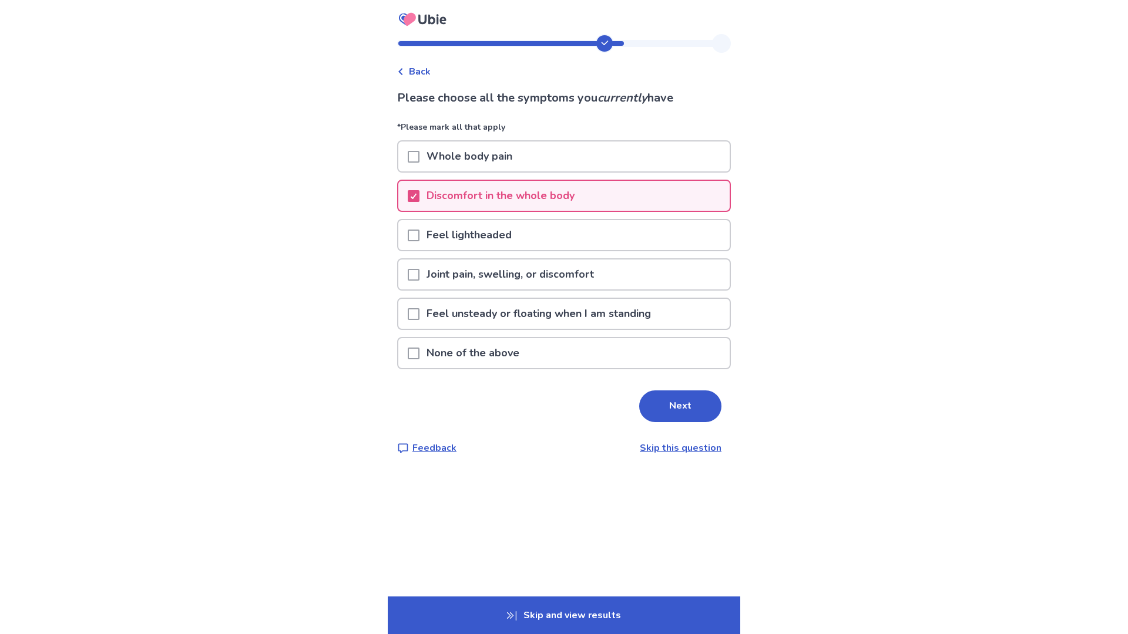
click at [532, 234] on div "Feel lightheaded" at bounding box center [563, 235] width 331 height 30
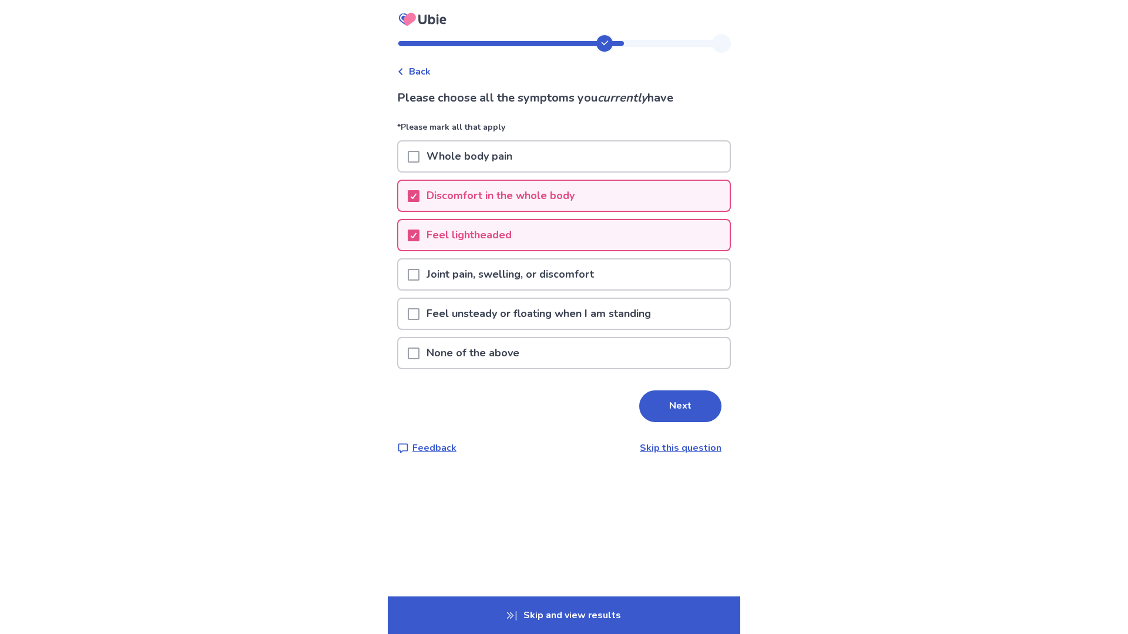
click at [532, 310] on p "Feel unsteady or floating when I am standing" at bounding box center [538, 314] width 238 height 30
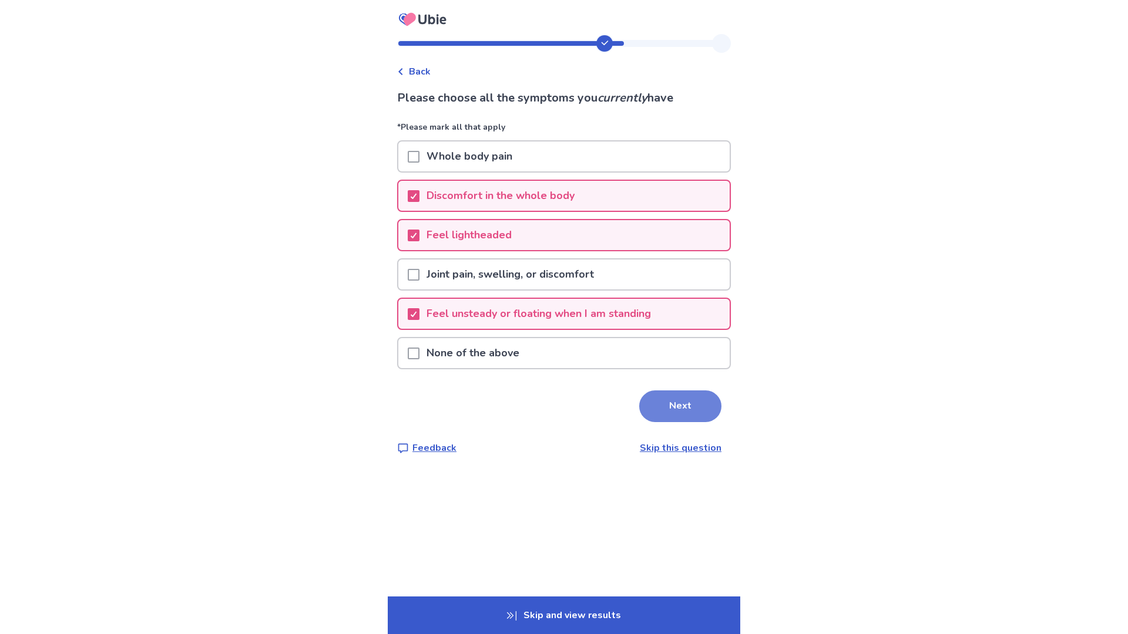
click at [710, 403] on button "Next" at bounding box center [680, 407] width 82 height 32
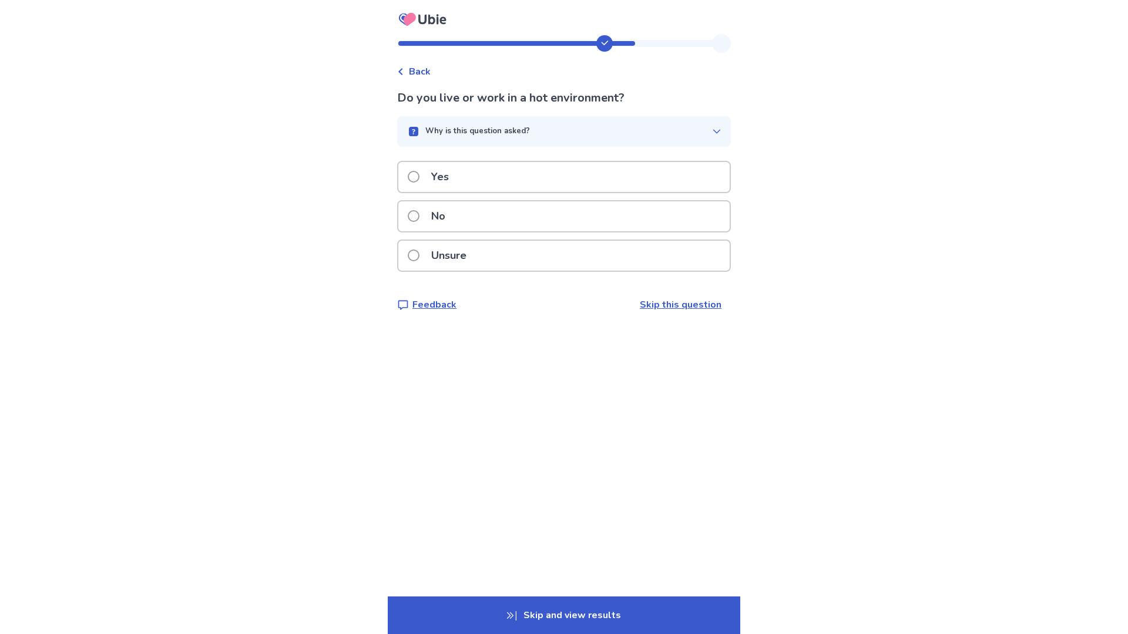
click at [511, 260] on div "Unsure" at bounding box center [563, 256] width 331 height 30
click at [508, 226] on div "No" at bounding box center [563, 216] width 331 height 30
click at [468, 177] on div "Yes" at bounding box center [563, 177] width 331 height 30
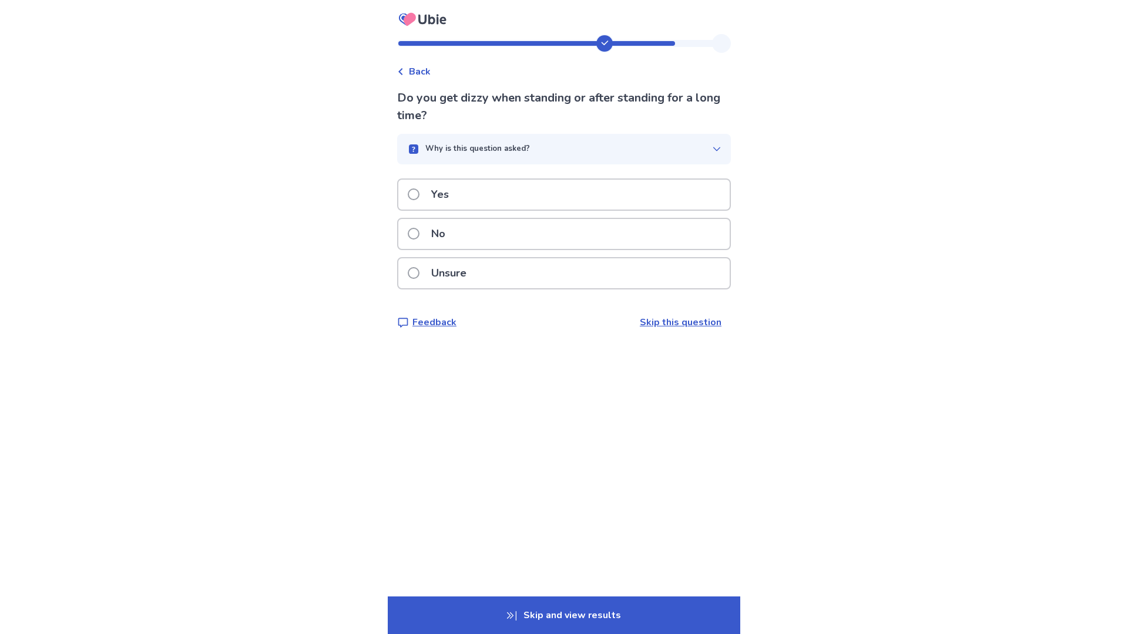
click at [468, 184] on div "Yes" at bounding box center [563, 195] width 331 height 30
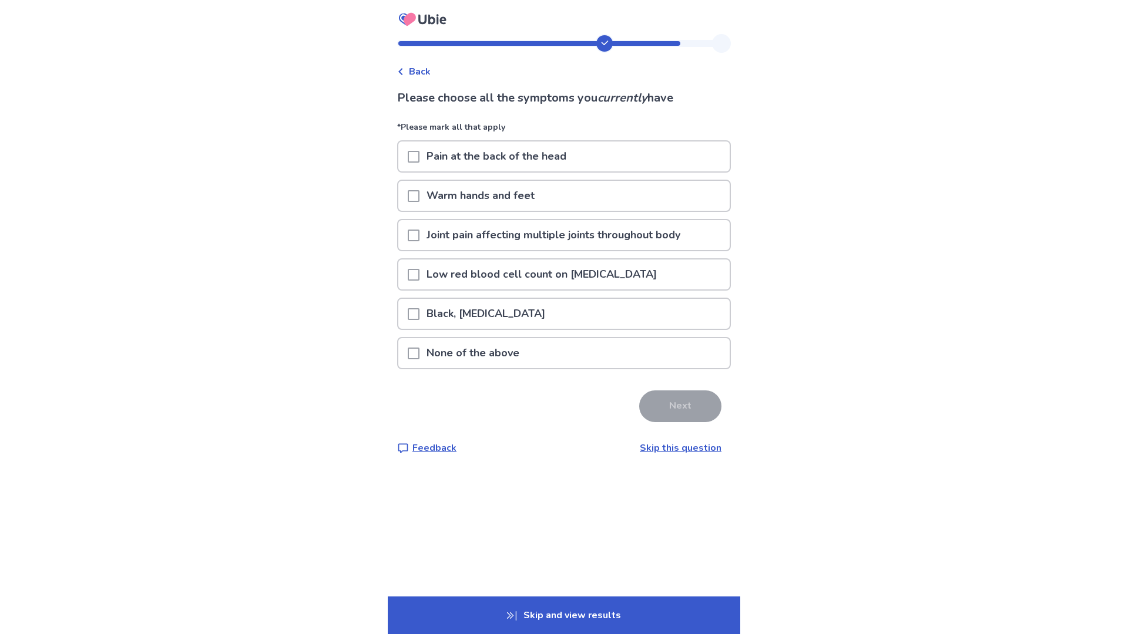
click at [473, 160] on p "Pain at the back of the head" at bounding box center [496, 157] width 154 height 30
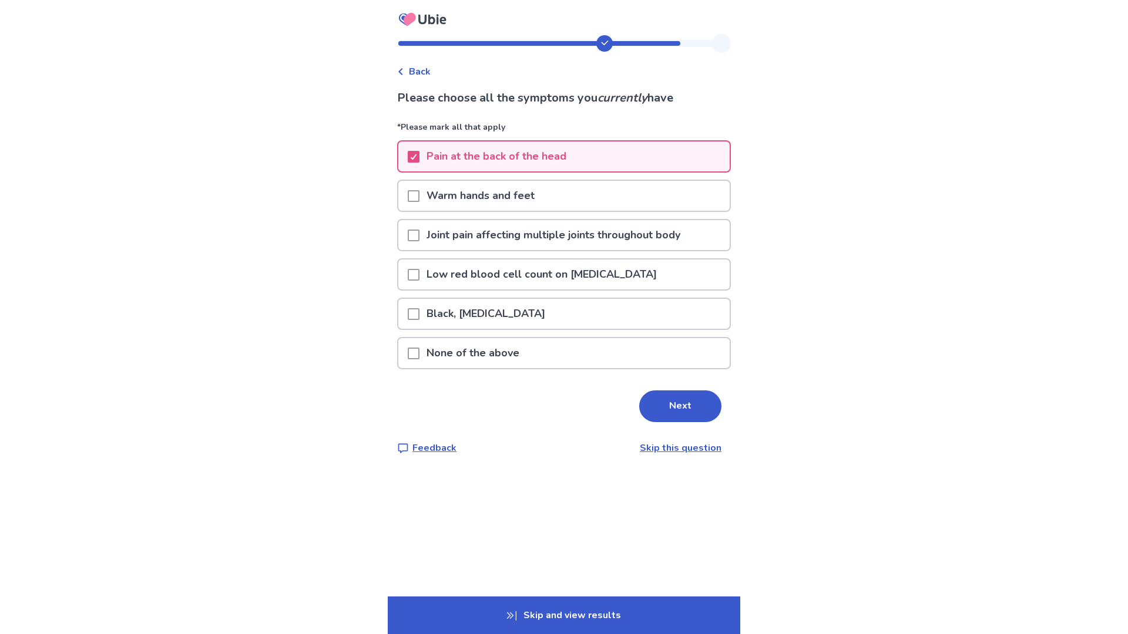
click at [465, 197] on p "Warm hands and feet" at bounding box center [480, 196] width 122 height 30
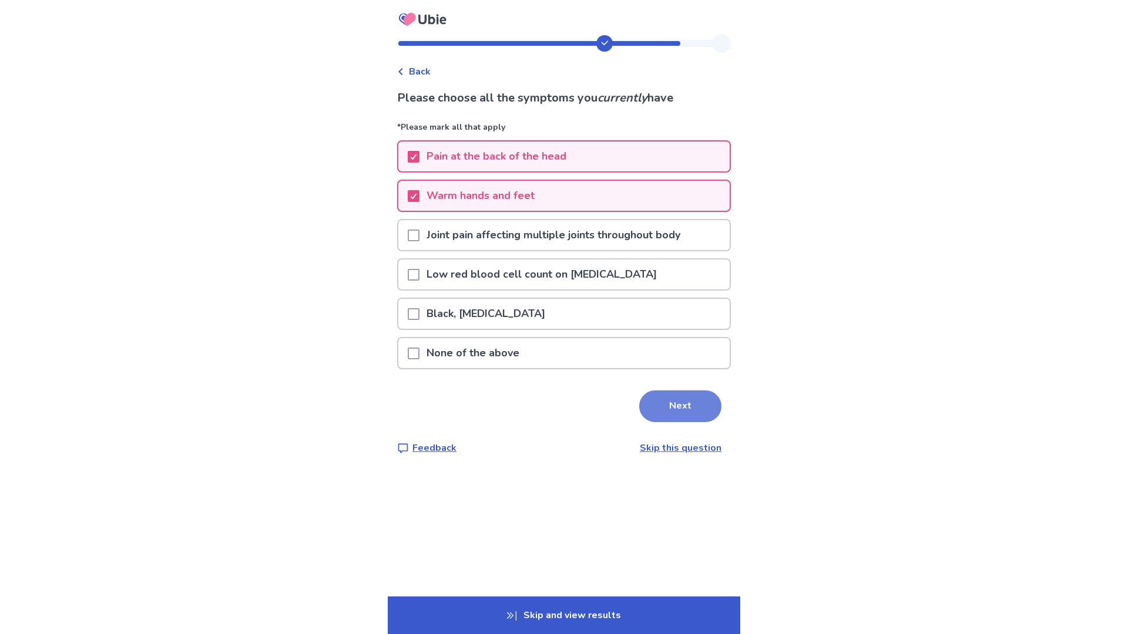
click at [671, 399] on button "Next" at bounding box center [680, 407] width 82 height 32
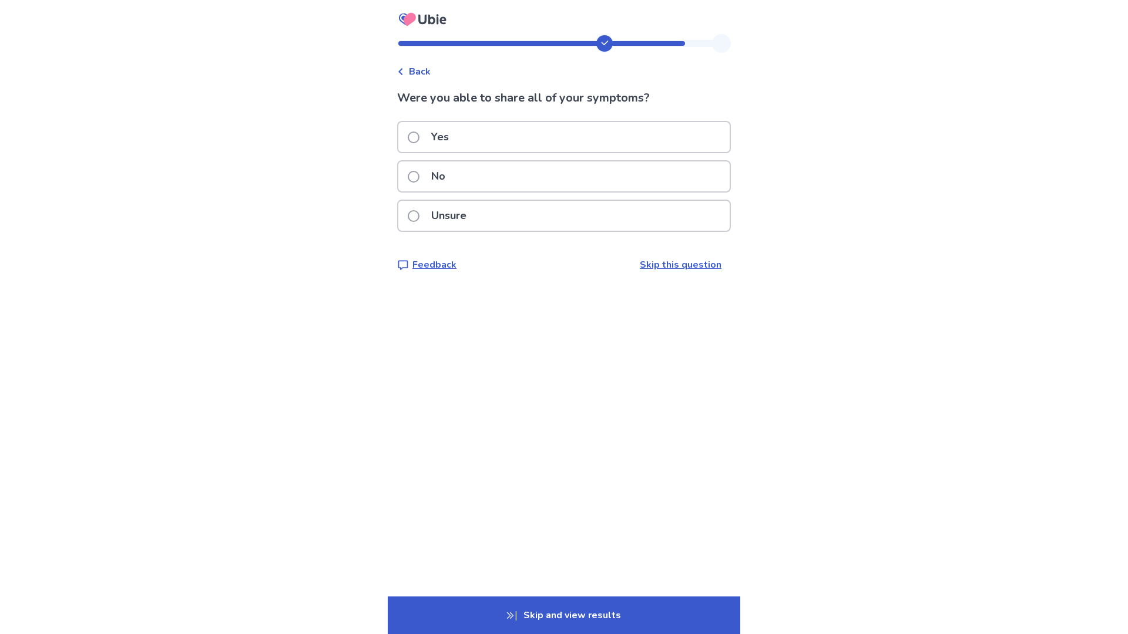
click at [564, 208] on div "Unsure" at bounding box center [563, 216] width 331 height 30
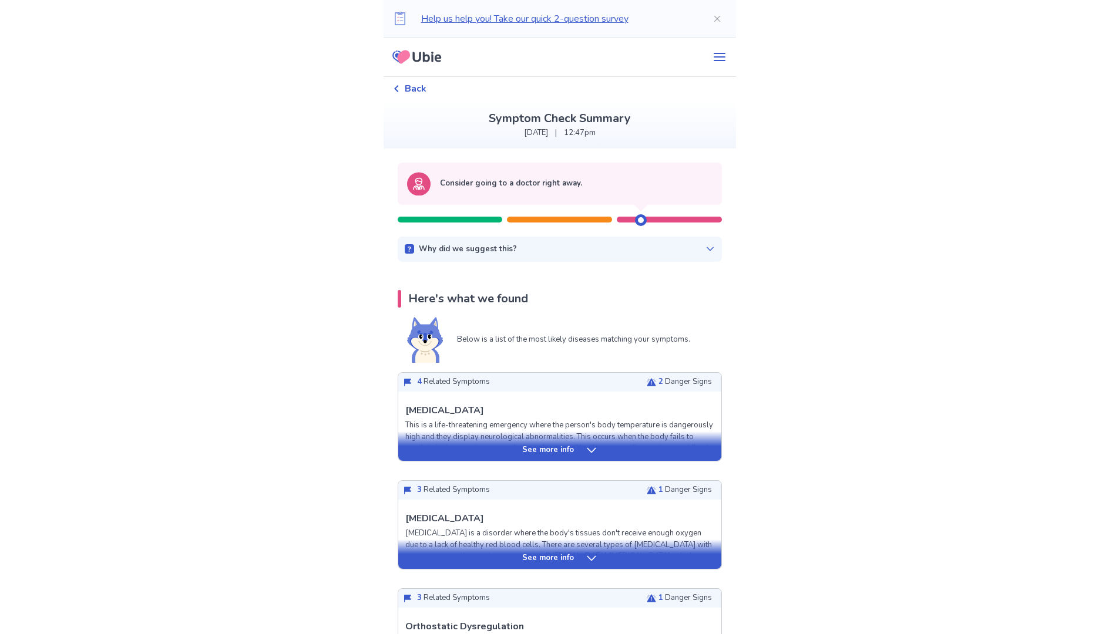
click at [573, 442] on div "See more info" at bounding box center [559, 446] width 323 height 29
